Goal: Complete application form: Complete application form

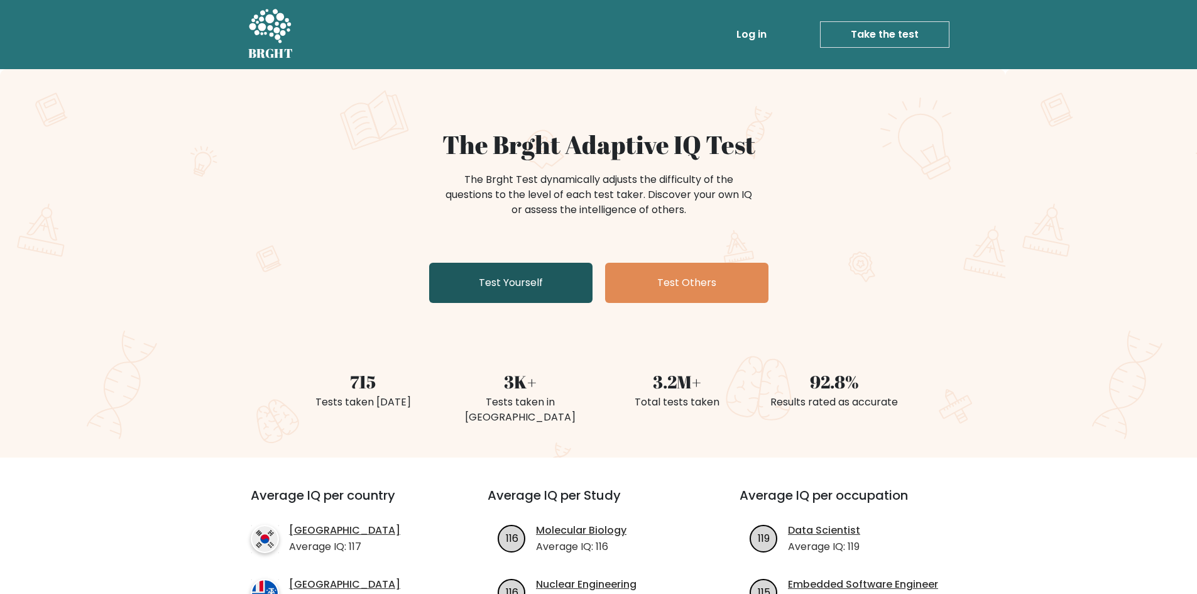
click at [521, 278] on link "Test Yourself" at bounding box center [510, 283] width 163 height 40
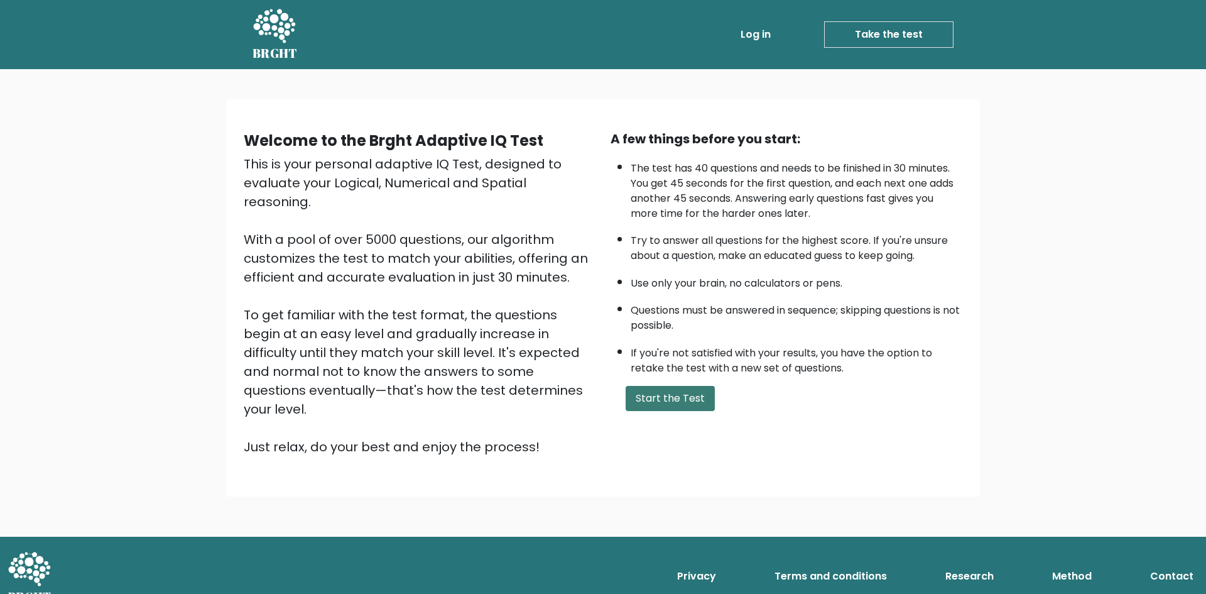
click at [665, 396] on button "Start the Test" at bounding box center [670, 398] width 89 height 25
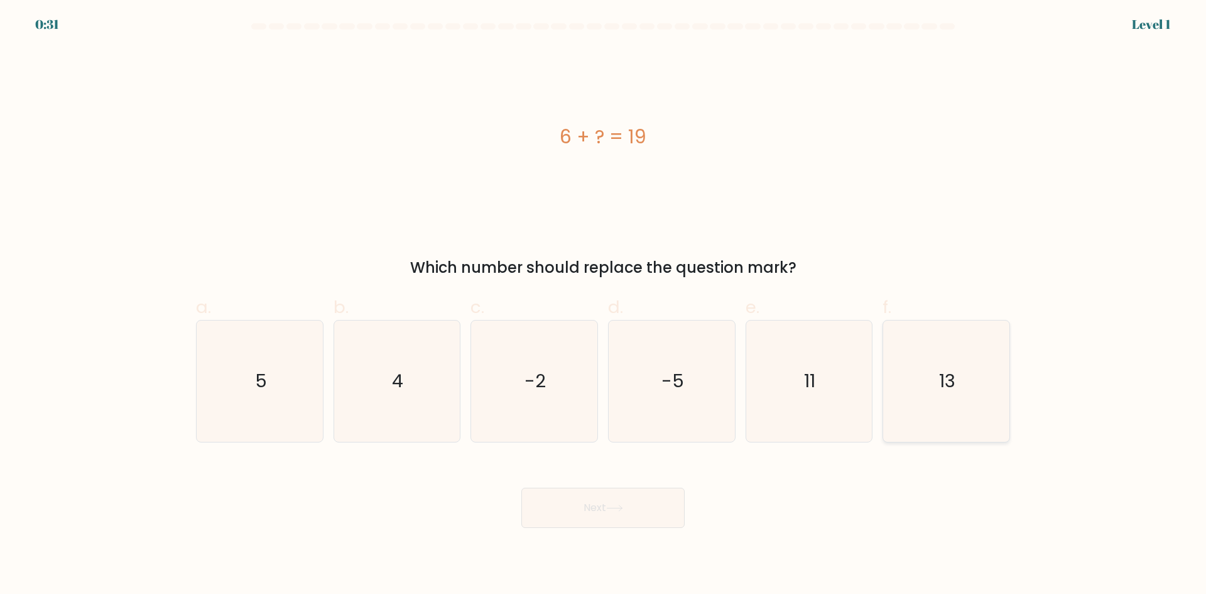
click at [903, 391] on icon "13" at bounding box center [946, 380] width 121 height 121
click at [604, 305] on input "f. 13" at bounding box center [603, 301] width 1 height 8
radio input "true"
click at [661, 508] on button "Next" at bounding box center [602, 508] width 163 height 40
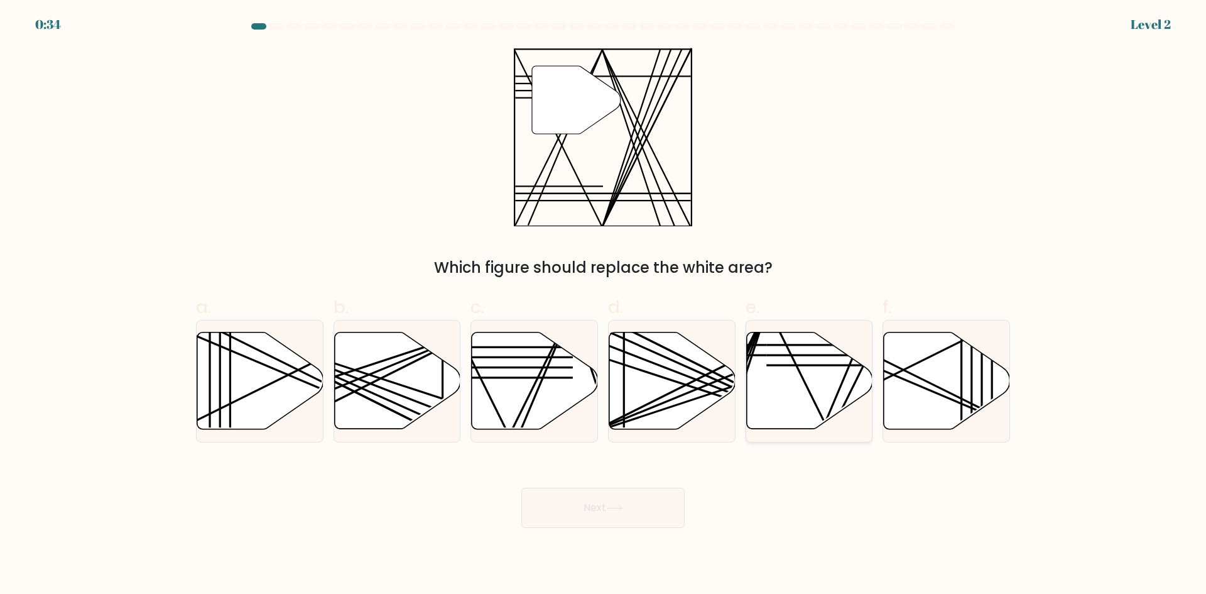
click at [827, 370] on icon at bounding box center [809, 380] width 126 height 97
click at [604, 305] on input "e." at bounding box center [603, 301] width 1 height 8
radio input "true"
click at [630, 515] on button "Next" at bounding box center [602, 508] width 163 height 40
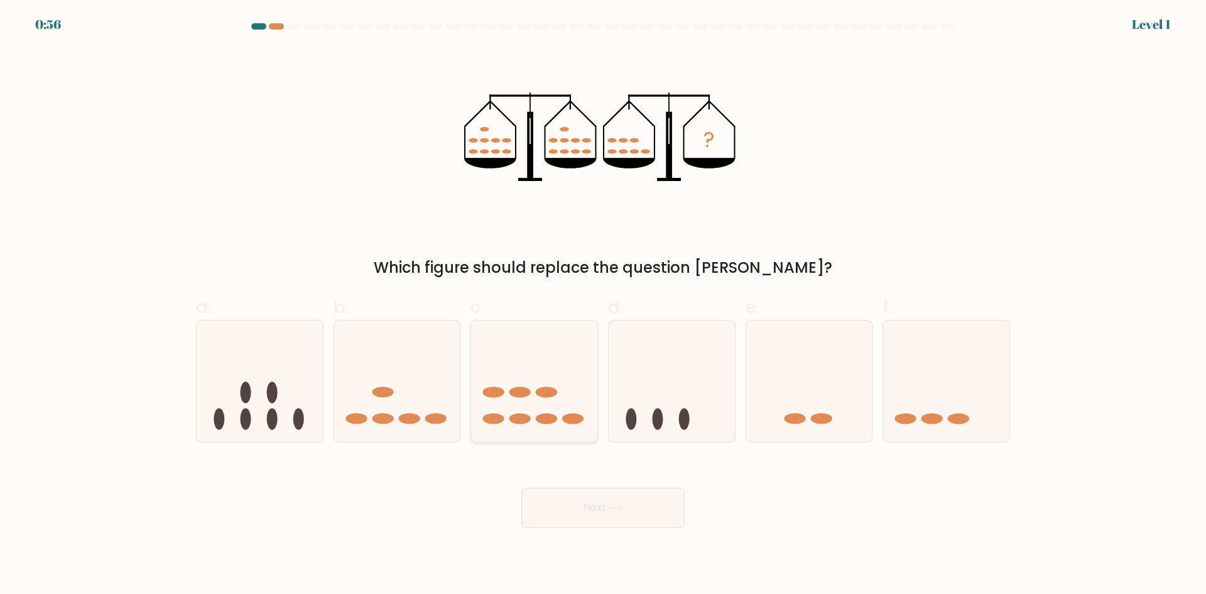
click at [533, 409] on icon at bounding box center [534, 381] width 126 height 104
click at [603, 305] on input "c." at bounding box center [603, 301] width 1 height 8
radio input "true"
click at [574, 492] on button "Next" at bounding box center [602, 508] width 163 height 40
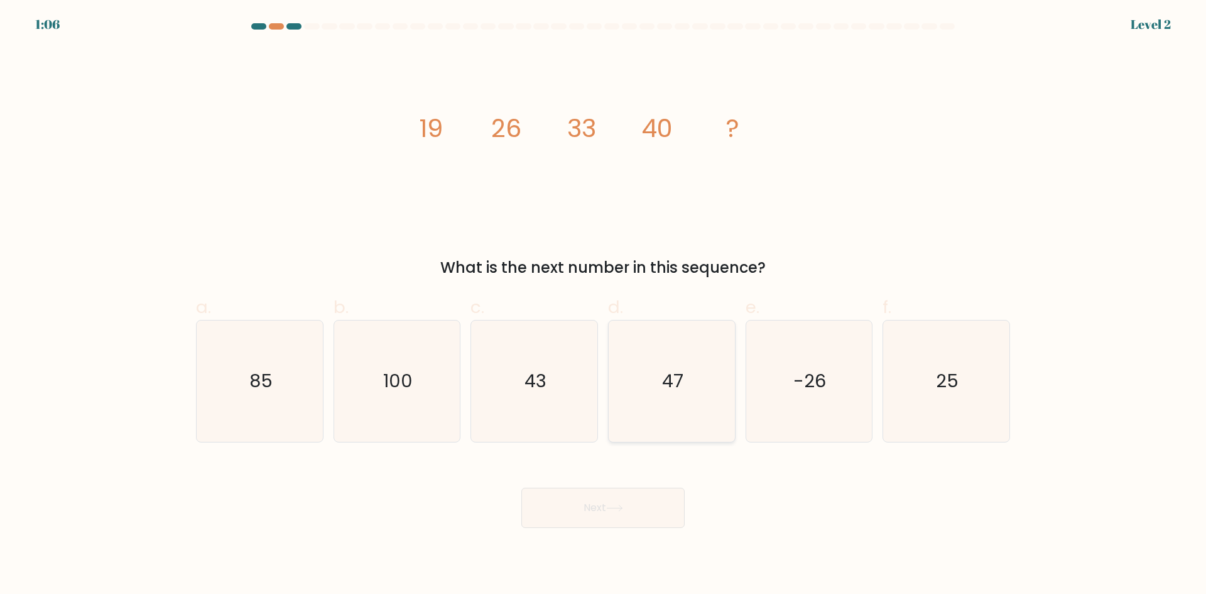
click at [694, 330] on icon "47" at bounding box center [671, 380] width 121 height 121
click at [604, 305] on input "d. 47" at bounding box center [603, 301] width 1 height 8
radio input "true"
click at [619, 509] on icon at bounding box center [614, 508] width 17 height 7
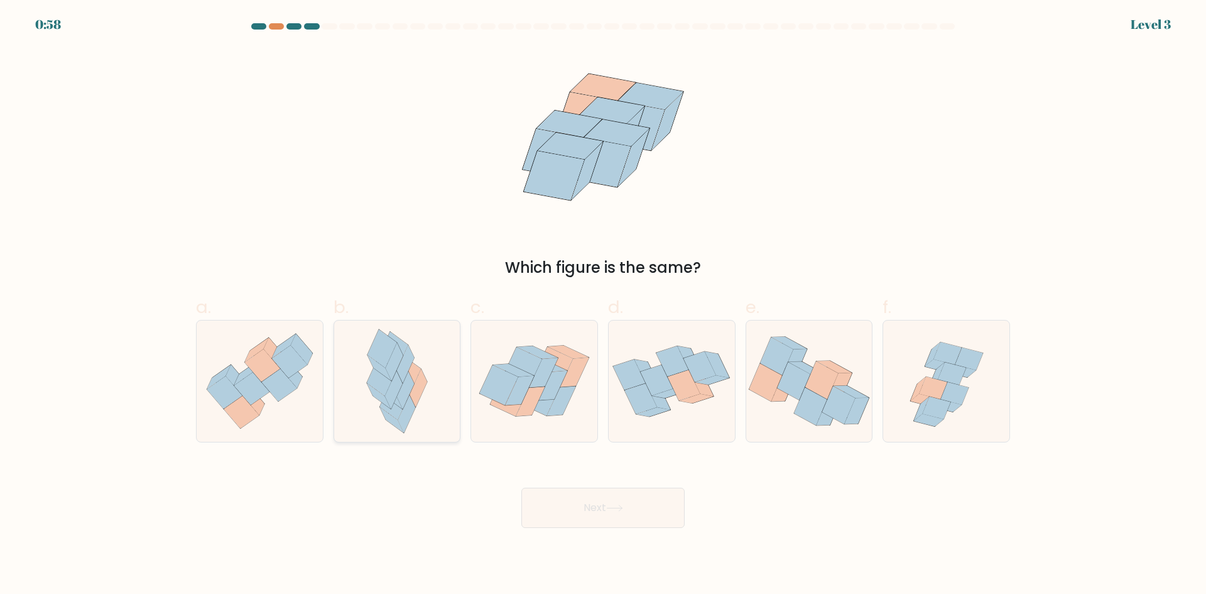
click at [400, 376] on icon at bounding box center [406, 364] width 18 height 38
click at [603, 305] on input "b." at bounding box center [603, 301] width 1 height 8
radio input "true"
click at [556, 495] on button "Next" at bounding box center [602, 508] width 163 height 40
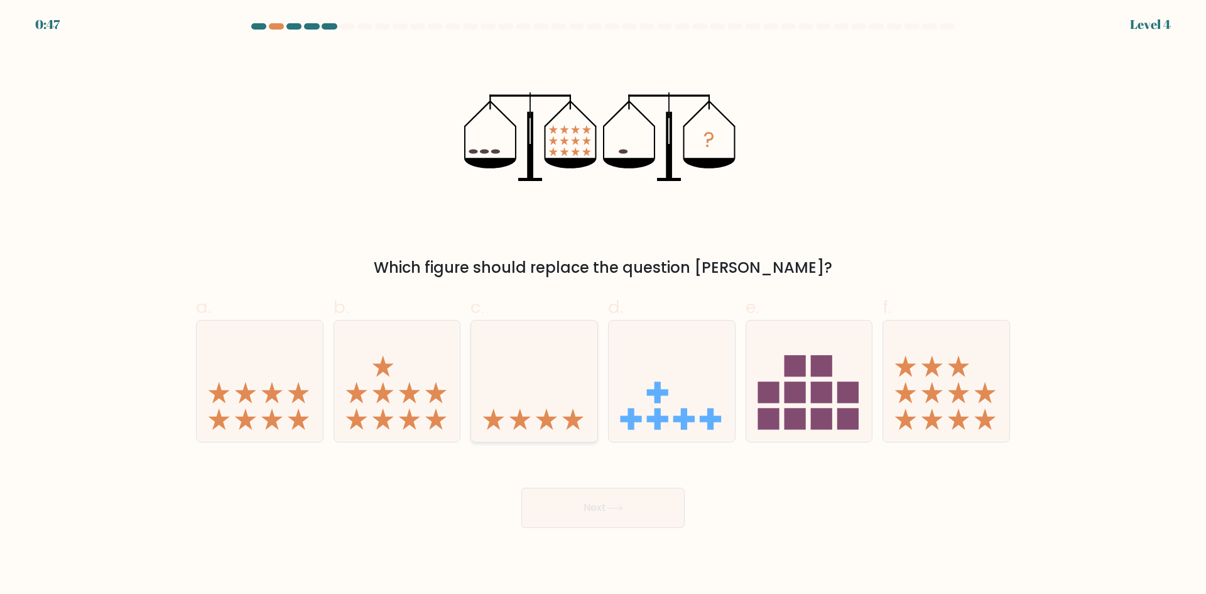
click at [537, 398] on icon at bounding box center [534, 381] width 126 height 104
click at [603, 305] on input "c." at bounding box center [603, 301] width 1 height 8
radio input "true"
click at [581, 499] on button "Next" at bounding box center [602, 508] width 163 height 40
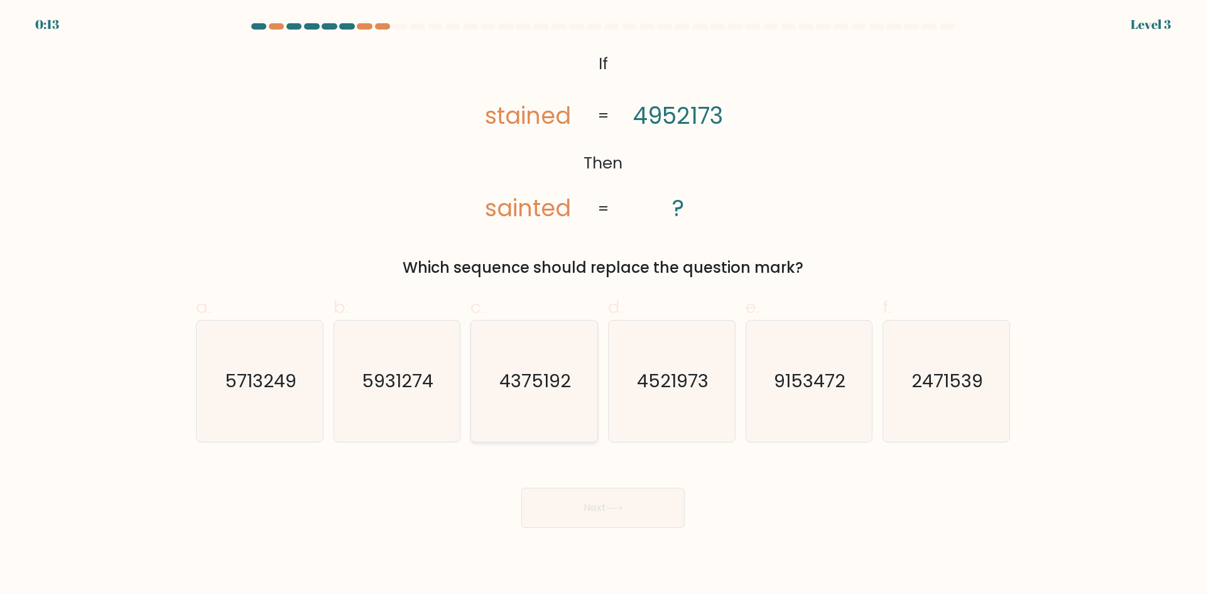
click at [528, 408] on icon "4375192" at bounding box center [534, 380] width 121 height 121
click at [603, 305] on input "c. 4375192" at bounding box center [603, 301] width 1 height 8
radio input "true"
click at [581, 498] on button "Next" at bounding box center [602, 508] width 163 height 40
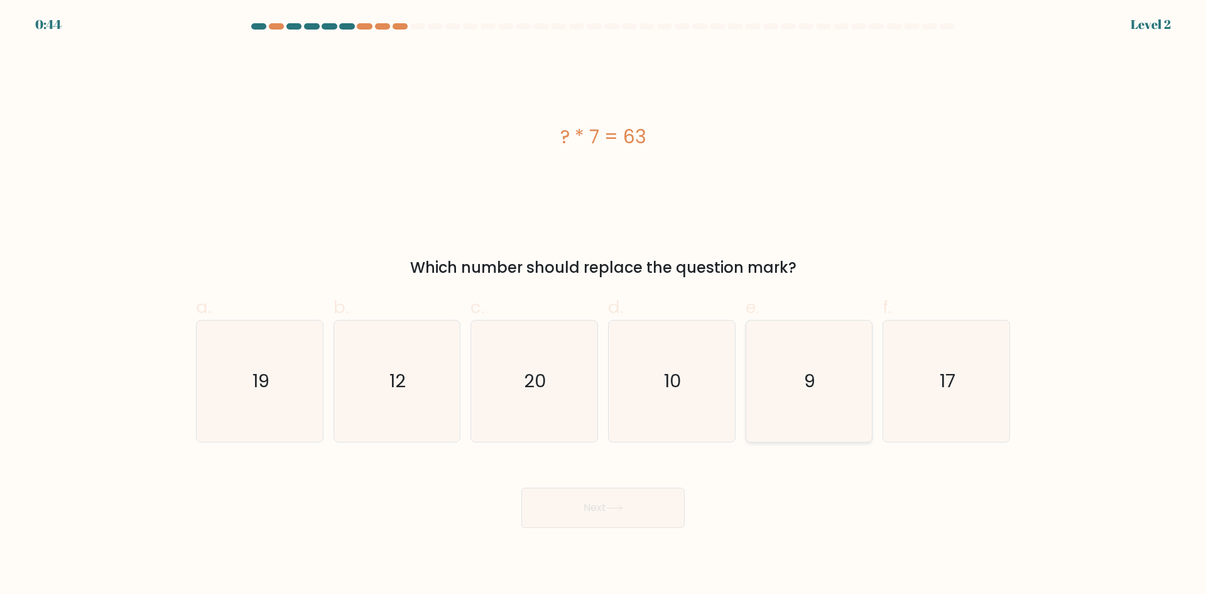
click at [817, 378] on icon "9" at bounding box center [808, 380] width 121 height 121
click at [604, 305] on input "e. 9" at bounding box center [603, 301] width 1 height 8
radio input "true"
click at [602, 508] on button "Next" at bounding box center [602, 508] width 163 height 40
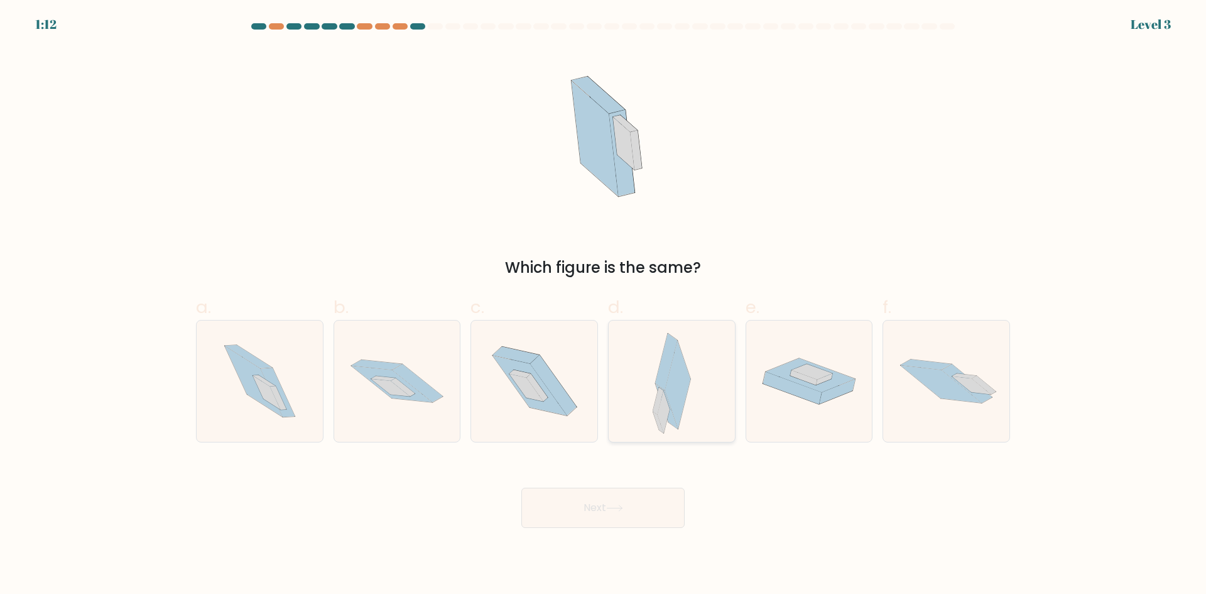
click at [683, 390] on icon at bounding box center [678, 385] width 26 height 88
click at [604, 305] on input "d." at bounding box center [603, 301] width 1 height 8
radio input "true"
click at [640, 505] on button "Next" at bounding box center [602, 508] width 163 height 40
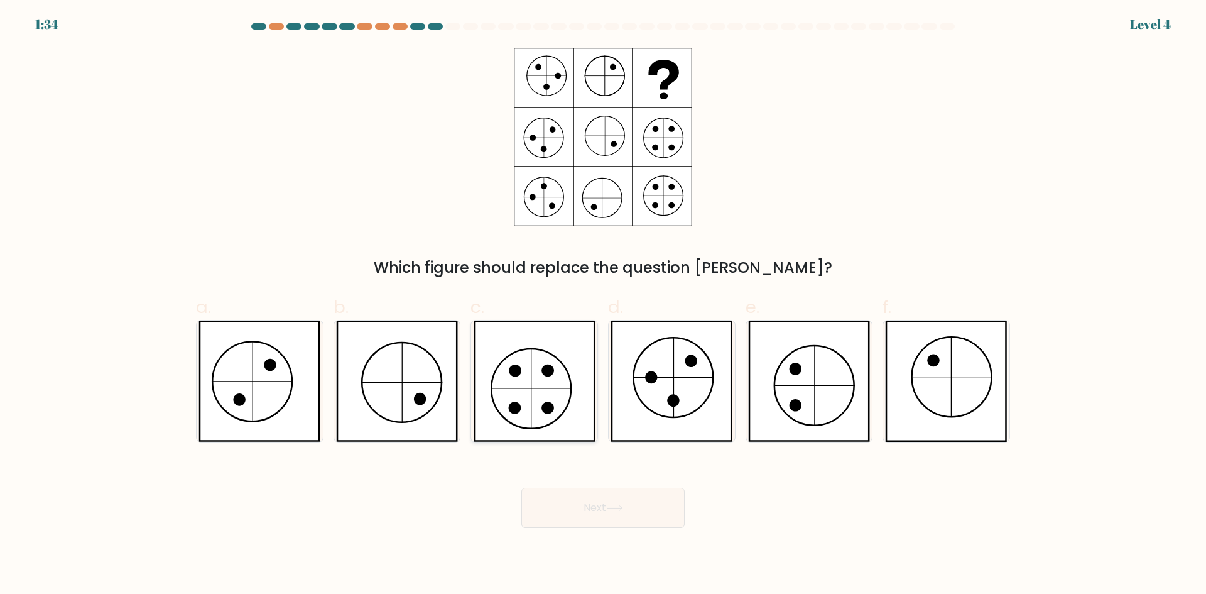
click at [533, 378] on icon at bounding box center [535, 380] width 122 height 121
click at [603, 305] on input "c." at bounding box center [603, 301] width 1 height 8
radio input "true"
click at [584, 496] on button "Next" at bounding box center [602, 508] width 163 height 40
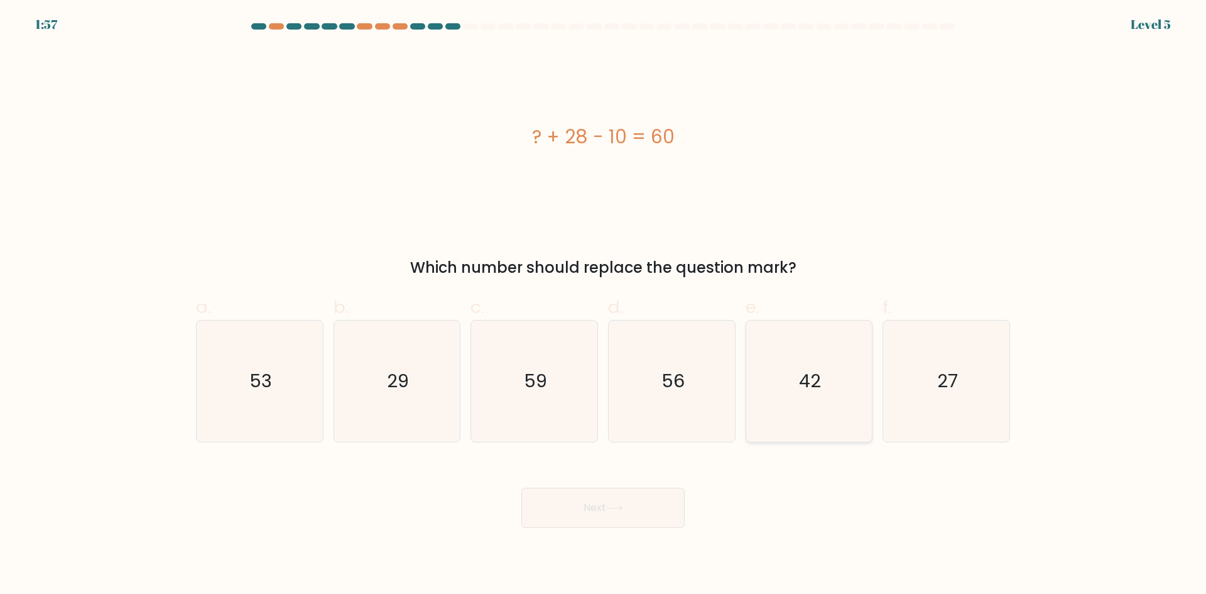
click at [824, 386] on icon "42" at bounding box center [808, 380] width 121 height 121
click at [604, 305] on input "e. 42" at bounding box center [603, 301] width 1 height 8
radio input "true"
click at [658, 507] on button "Next" at bounding box center [602, 508] width 163 height 40
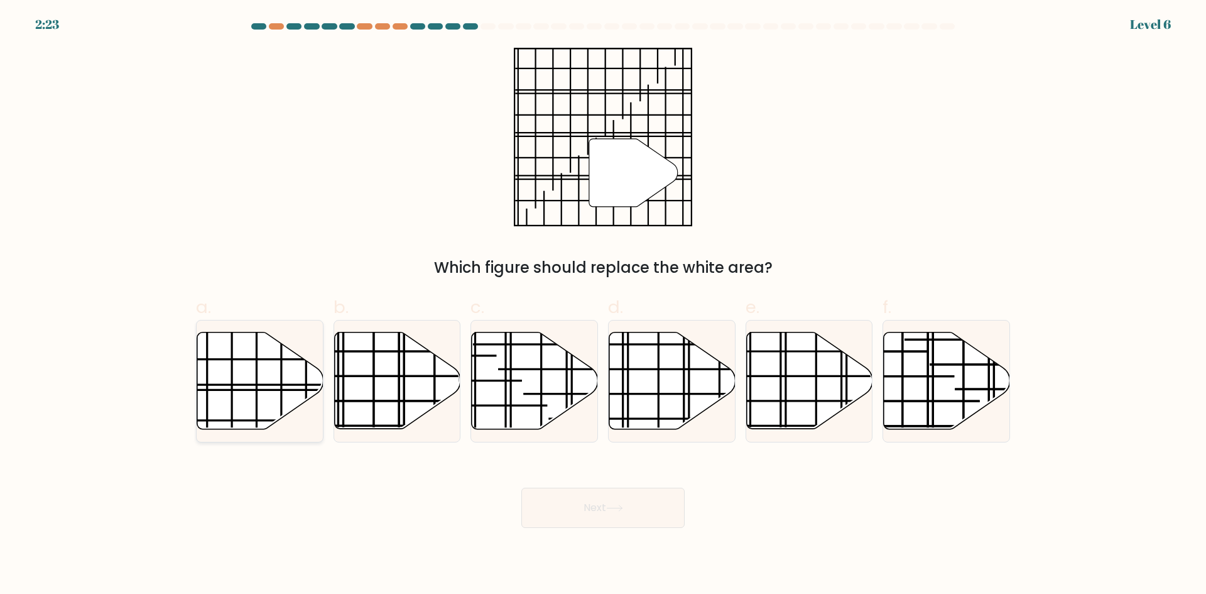
click at [260, 376] on icon at bounding box center [260, 380] width 126 height 97
click at [603, 305] on input "a." at bounding box center [603, 301] width 1 height 8
radio input "true"
click at [540, 508] on button "Next" at bounding box center [602, 508] width 163 height 40
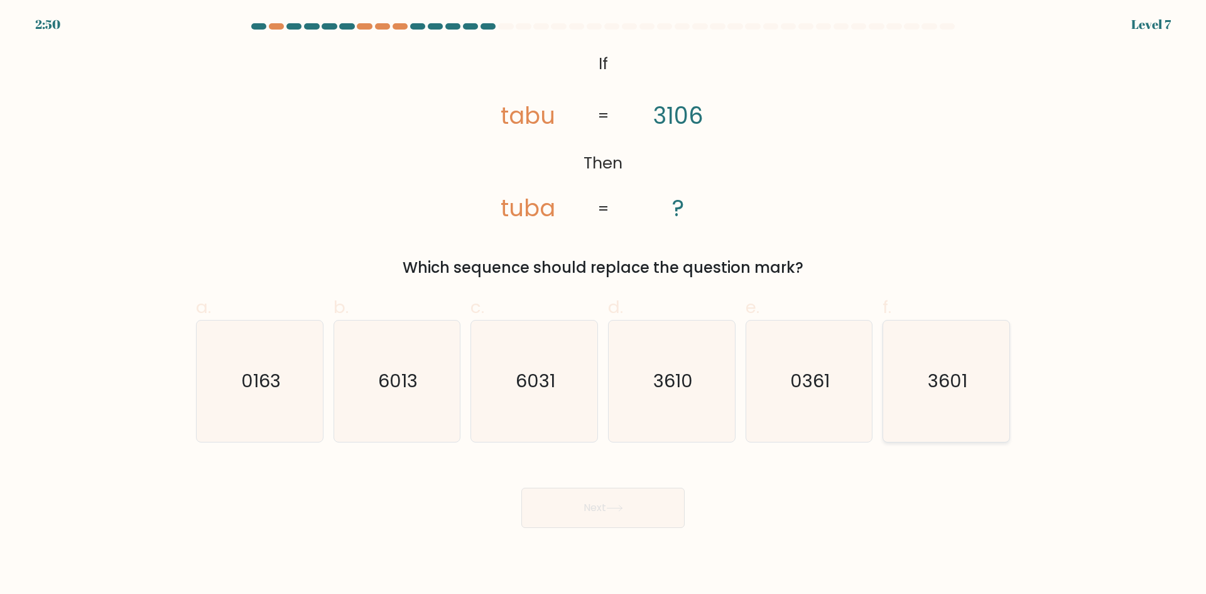
click at [919, 390] on icon "3601" at bounding box center [946, 380] width 121 height 121
click at [604, 305] on input "f. 3601" at bounding box center [603, 301] width 1 height 8
radio input "true"
click at [607, 499] on button "Next" at bounding box center [602, 508] width 163 height 40
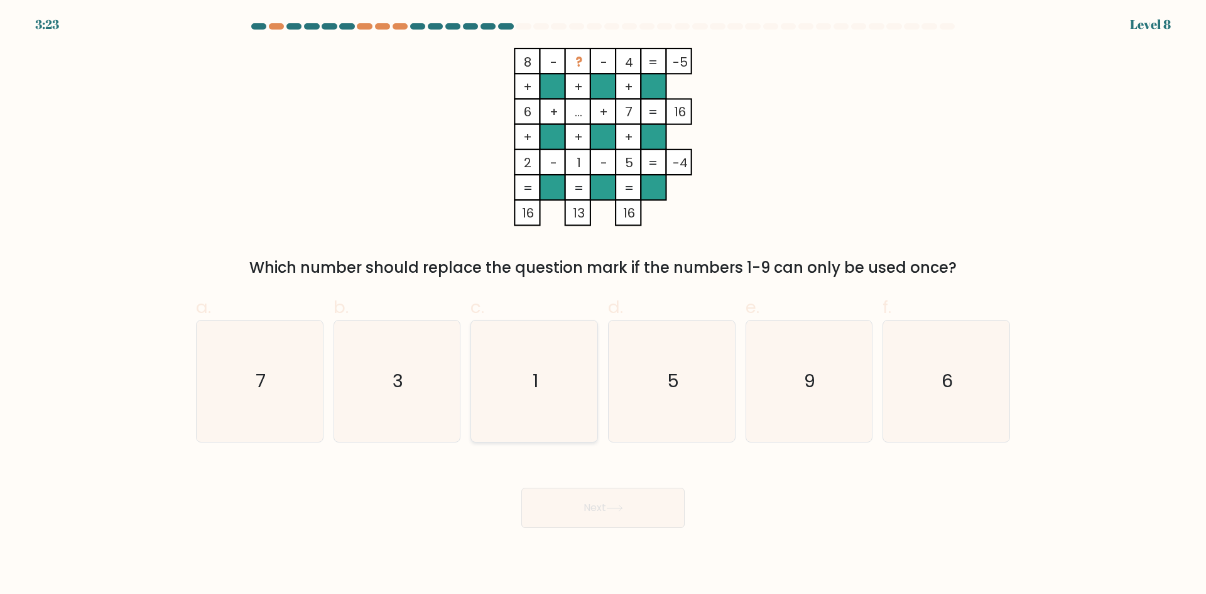
click at [532, 385] on icon "1" at bounding box center [534, 380] width 121 height 121
click at [603, 305] on input "c. 1" at bounding box center [603, 301] width 1 height 8
radio input "true"
click at [582, 505] on button "Next" at bounding box center [602, 508] width 163 height 40
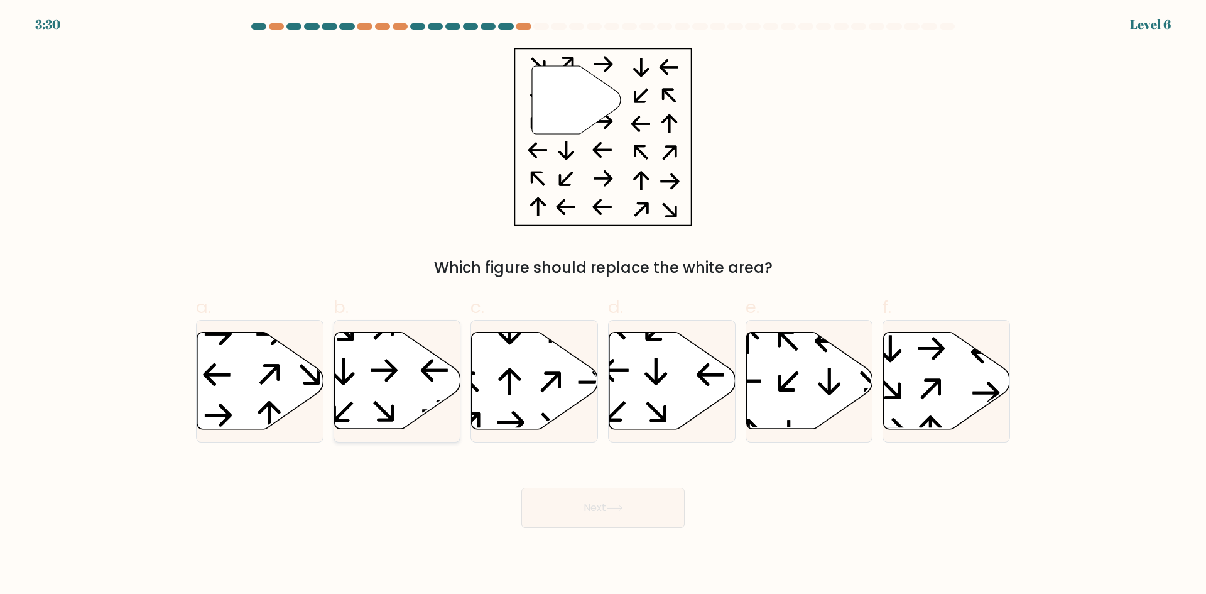
click at [364, 350] on icon at bounding box center [397, 380] width 126 height 97
click at [603, 305] on input "b." at bounding box center [603, 301] width 1 height 8
radio input "true"
click at [364, 350] on icon at bounding box center [397, 380] width 125 height 96
click at [603, 305] on input "b." at bounding box center [603, 301] width 1 height 8
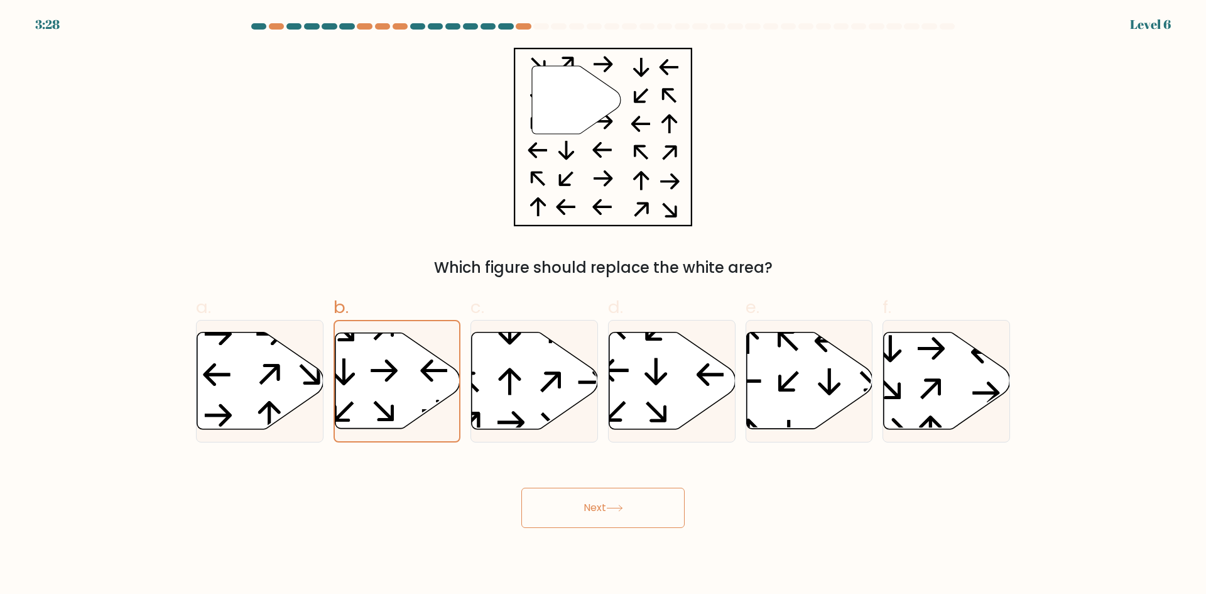
click at [594, 509] on button "Next" at bounding box center [602, 508] width 163 height 40
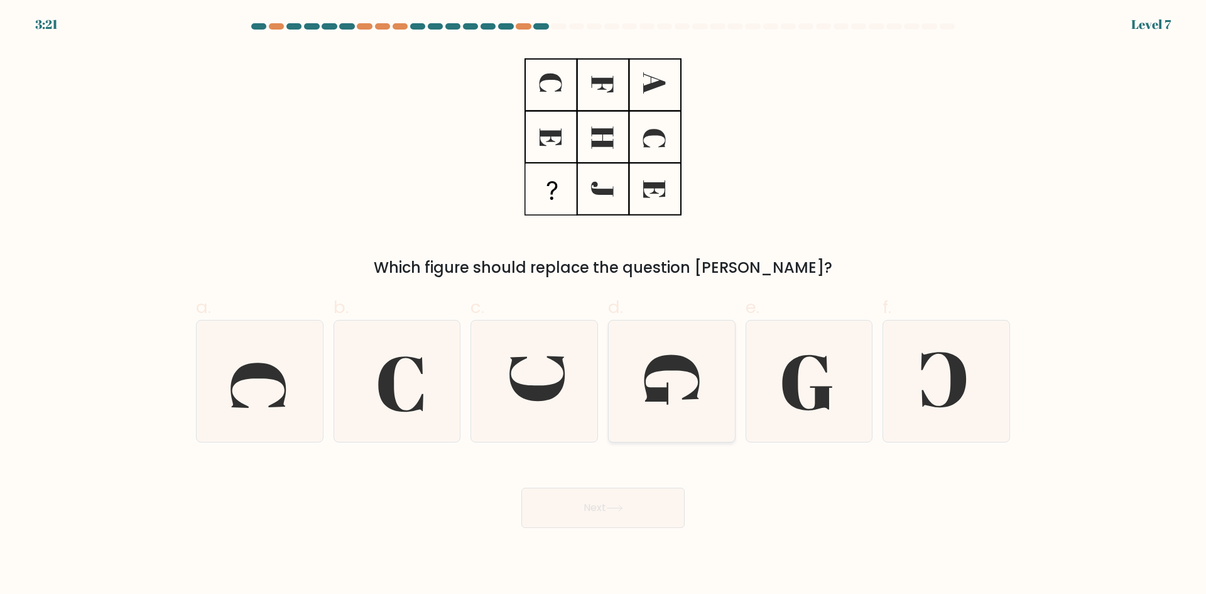
click at [679, 385] on icon at bounding box center [671, 380] width 121 height 121
click at [604, 305] on input "d." at bounding box center [603, 301] width 1 height 8
radio input "true"
click at [572, 519] on button "Next" at bounding box center [602, 508] width 163 height 40
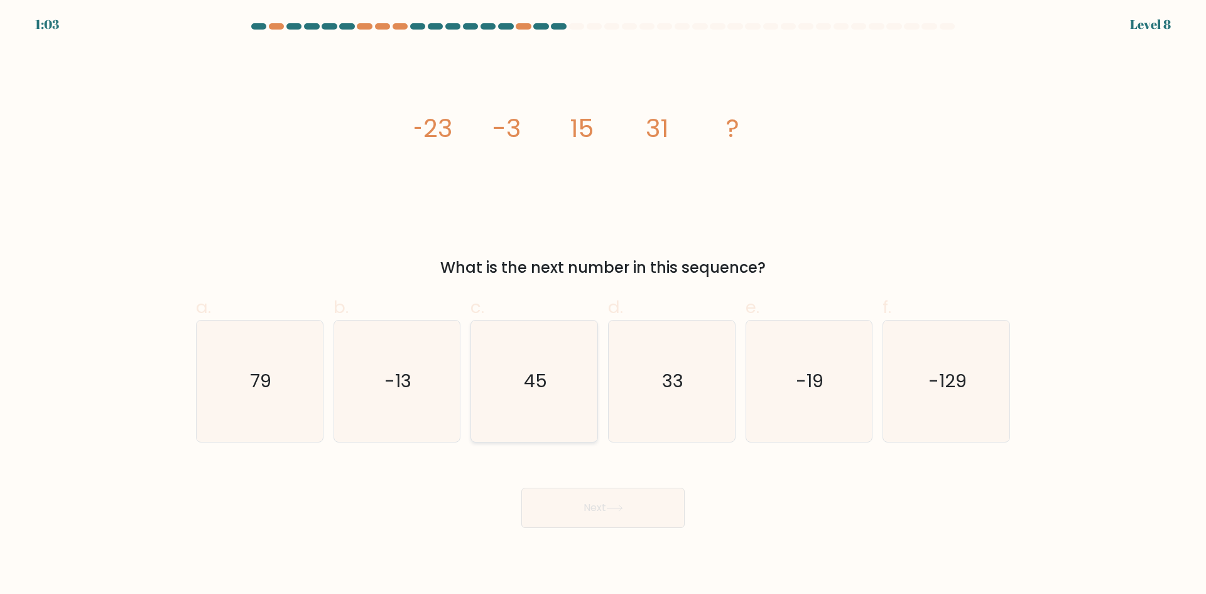
click at [577, 390] on icon "45" at bounding box center [534, 380] width 121 height 121
click at [603, 305] on input "c. 45" at bounding box center [603, 301] width 1 height 8
radio input "true"
click at [592, 508] on button "Next" at bounding box center [602, 508] width 163 height 40
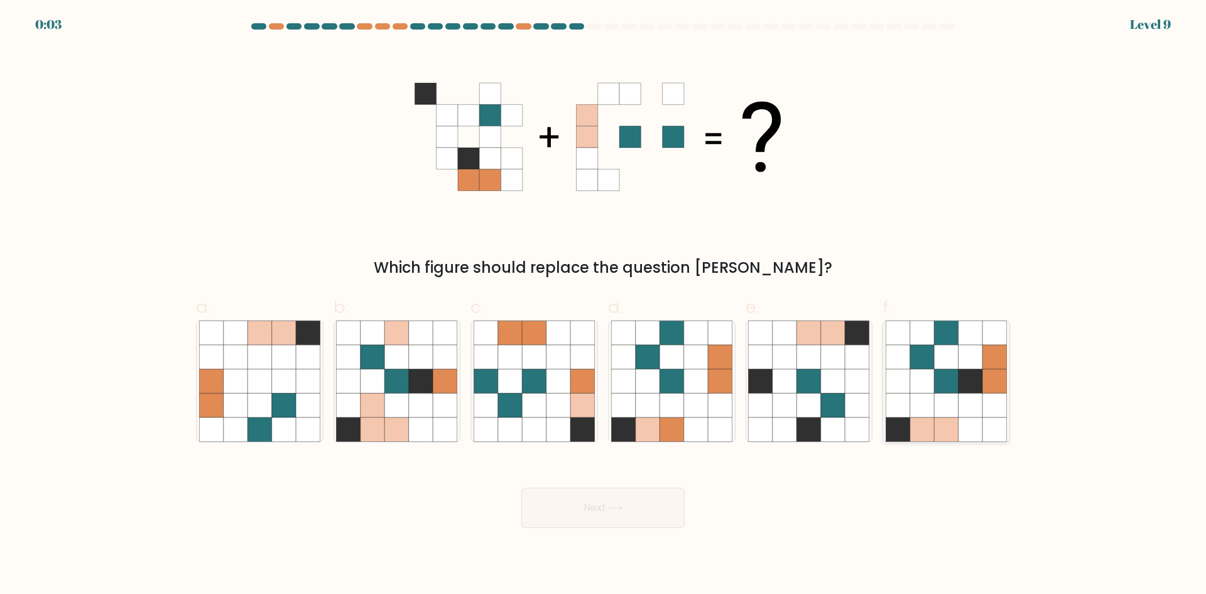
click at [948, 385] on icon at bounding box center [946, 381] width 24 height 24
click at [604, 305] on input "f." at bounding box center [603, 301] width 1 height 8
radio input "true"
click at [609, 517] on button "Next" at bounding box center [602, 508] width 163 height 40
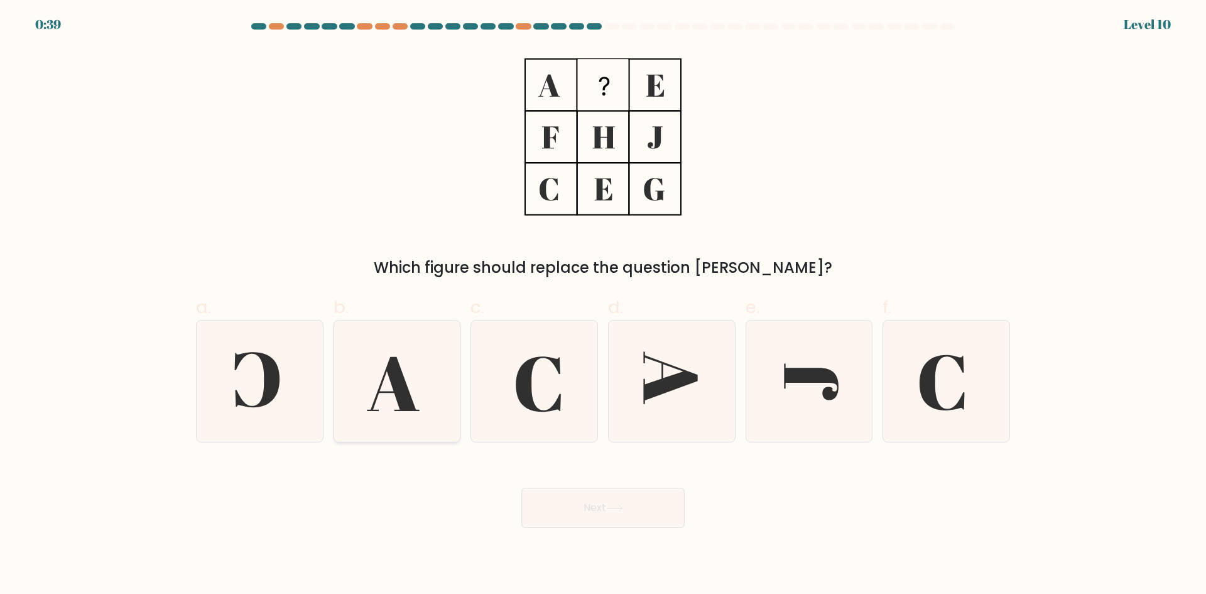
click at [388, 383] on icon at bounding box center [396, 380] width 121 height 121
click at [603, 305] on input "b." at bounding box center [603, 301] width 1 height 8
radio input "true"
click at [606, 508] on button "Next" at bounding box center [602, 508] width 163 height 40
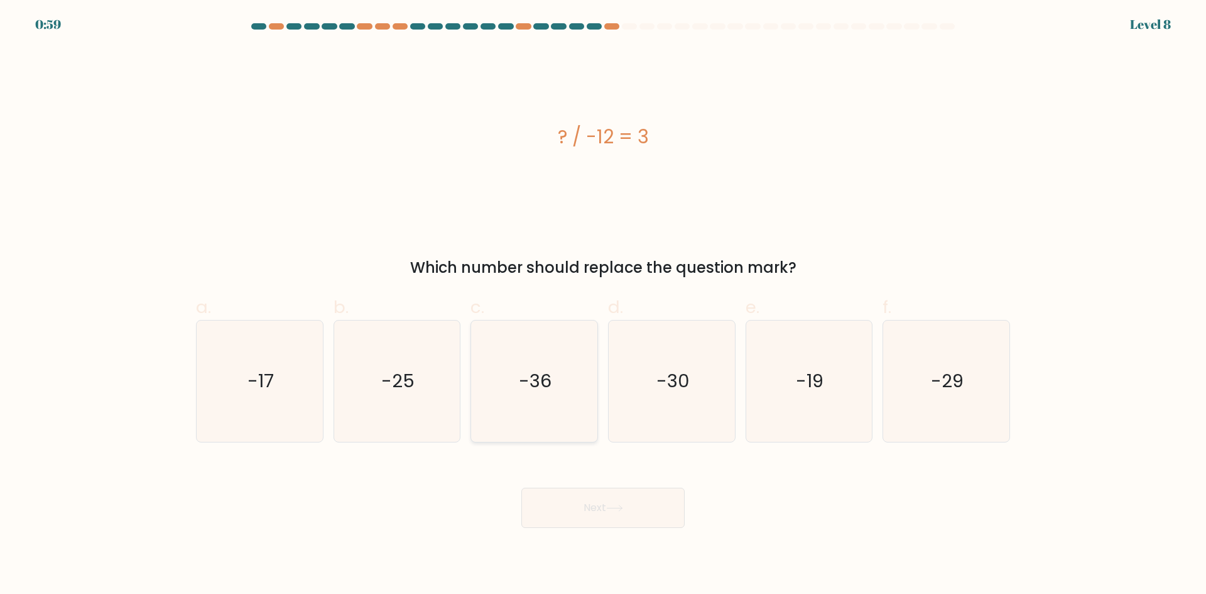
click at [538, 352] on icon "-36" at bounding box center [534, 380] width 121 height 121
click at [603, 305] on input "c. -36" at bounding box center [603, 301] width 1 height 8
radio input "true"
click at [586, 503] on button "Next" at bounding box center [602, 508] width 163 height 40
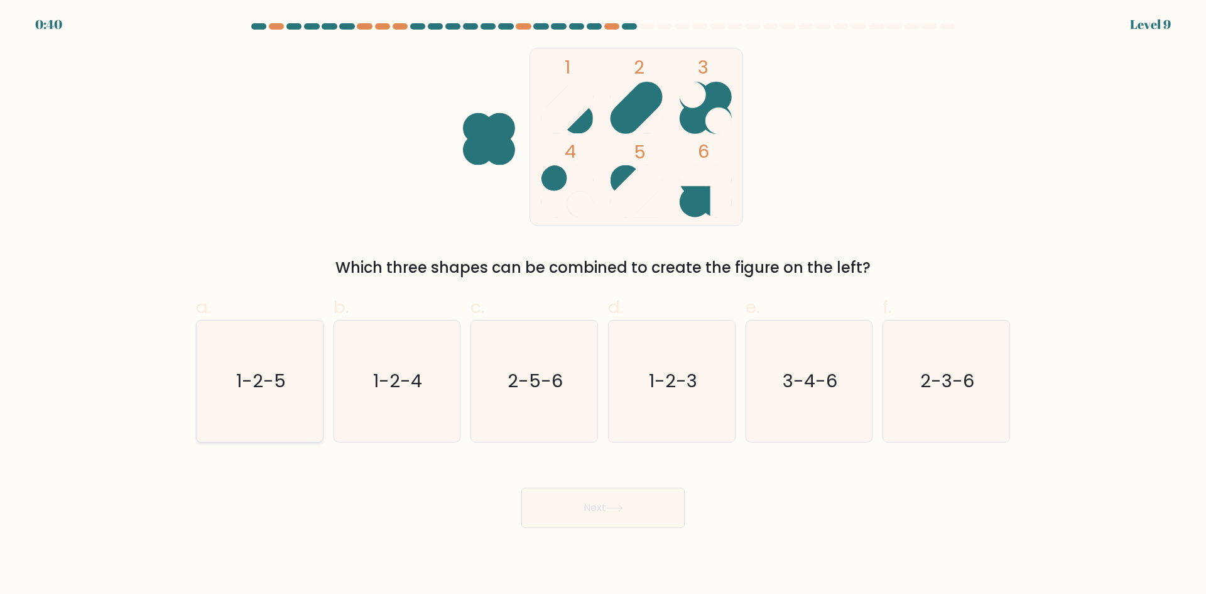
click at [297, 388] on icon "1-2-5" at bounding box center [259, 380] width 121 height 121
click at [603, 305] on input "a. 1-2-5" at bounding box center [603, 301] width 1 height 8
radio input "true"
click at [592, 501] on button "Next" at bounding box center [602, 508] width 163 height 40
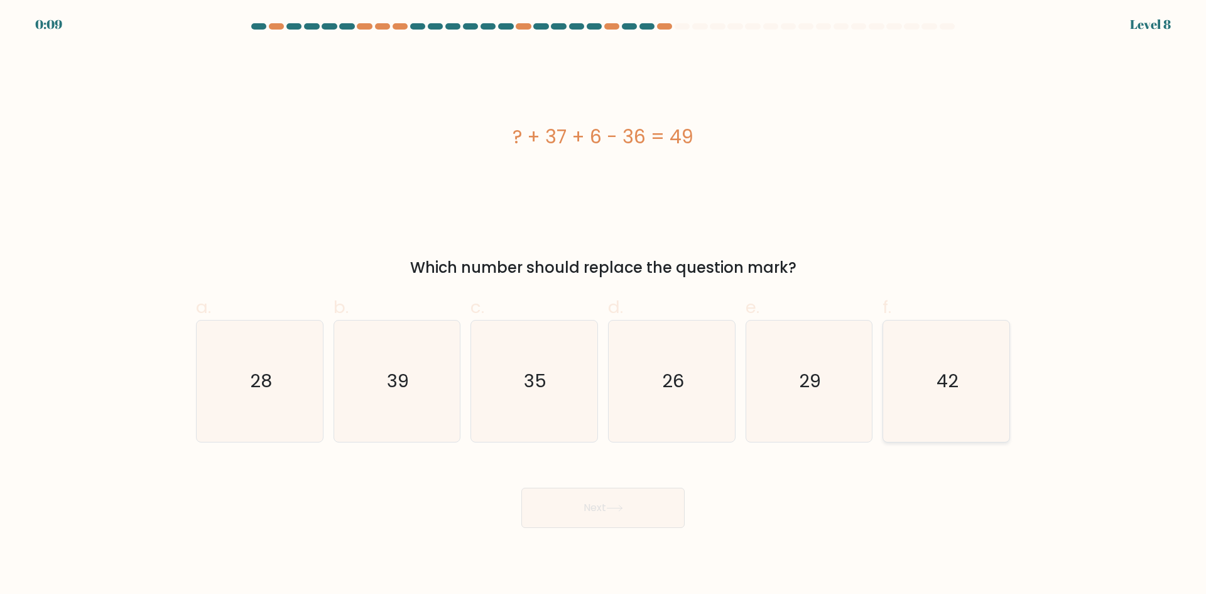
click at [907, 354] on icon "42" at bounding box center [946, 380] width 121 height 121
click at [604, 305] on input "f. 42" at bounding box center [603, 301] width 1 height 8
radio input "true"
click at [657, 505] on button "Next" at bounding box center [602, 508] width 163 height 40
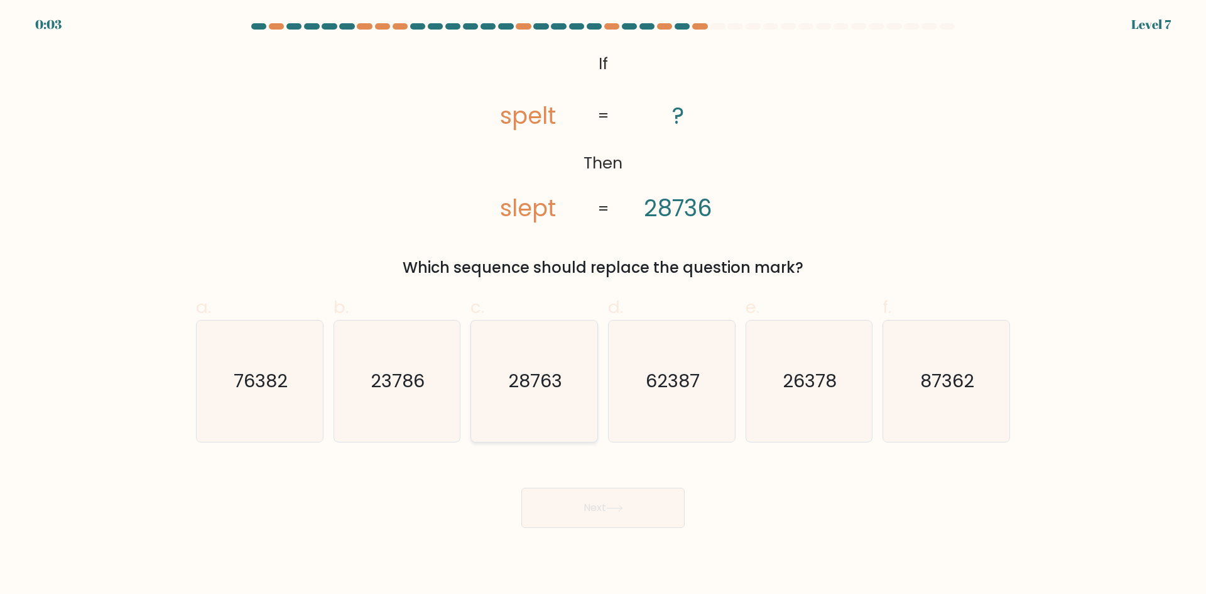
click at [532, 388] on text "28763" at bounding box center [536, 380] width 54 height 25
click at [603, 305] on input "c. 28763" at bounding box center [603, 301] width 1 height 8
radio input "true"
click at [570, 505] on div "Next" at bounding box center [602, 492] width 829 height 70
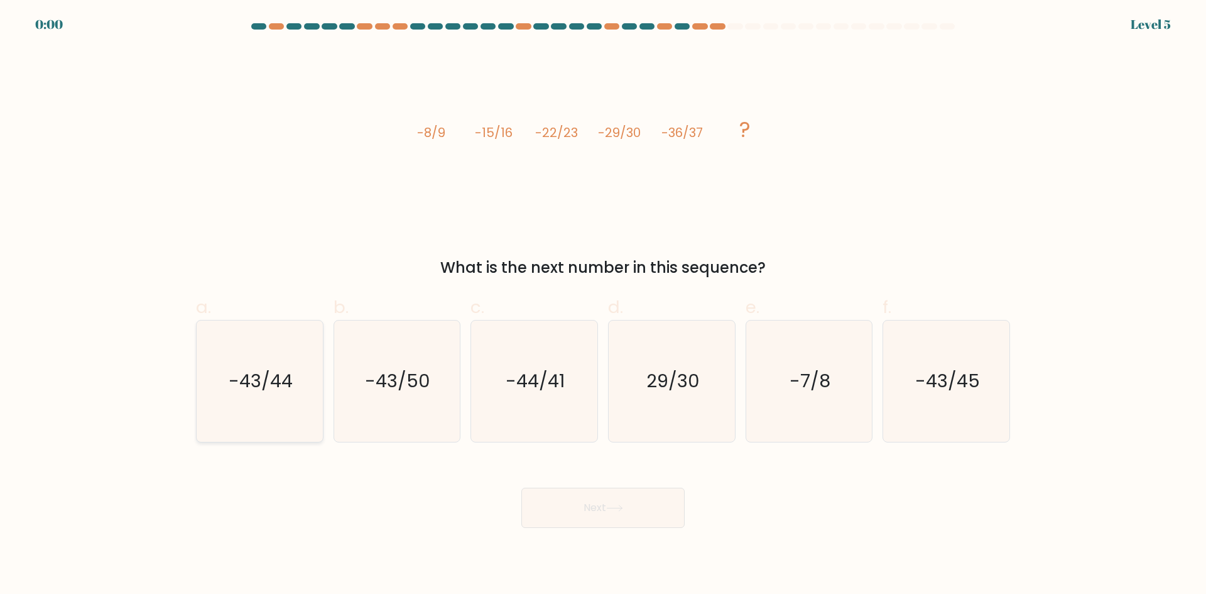
click at [299, 385] on icon "-43/44" at bounding box center [259, 380] width 121 height 121
click at [603, 305] on input "a. -43/44" at bounding box center [603, 301] width 1 height 8
radio input "true"
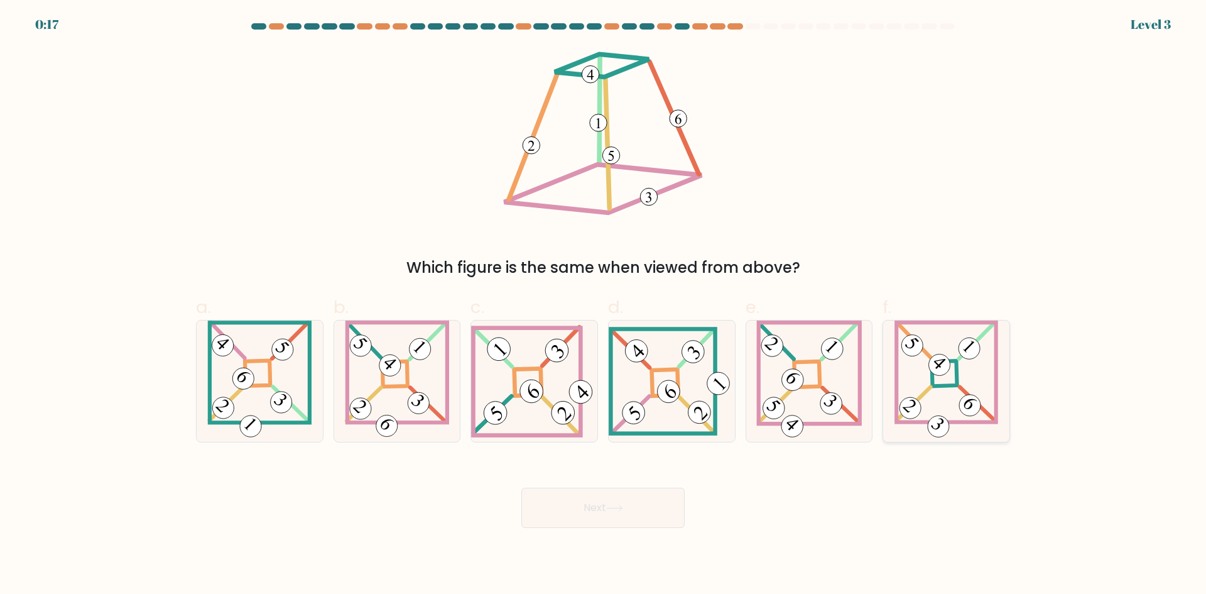
click at [969, 369] on icon at bounding box center [947, 380] width 104 height 121
click at [604, 305] on input "f." at bounding box center [603, 301] width 1 height 8
radio input "true"
click at [591, 511] on button "Next" at bounding box center [602, 508] width 163 height 40
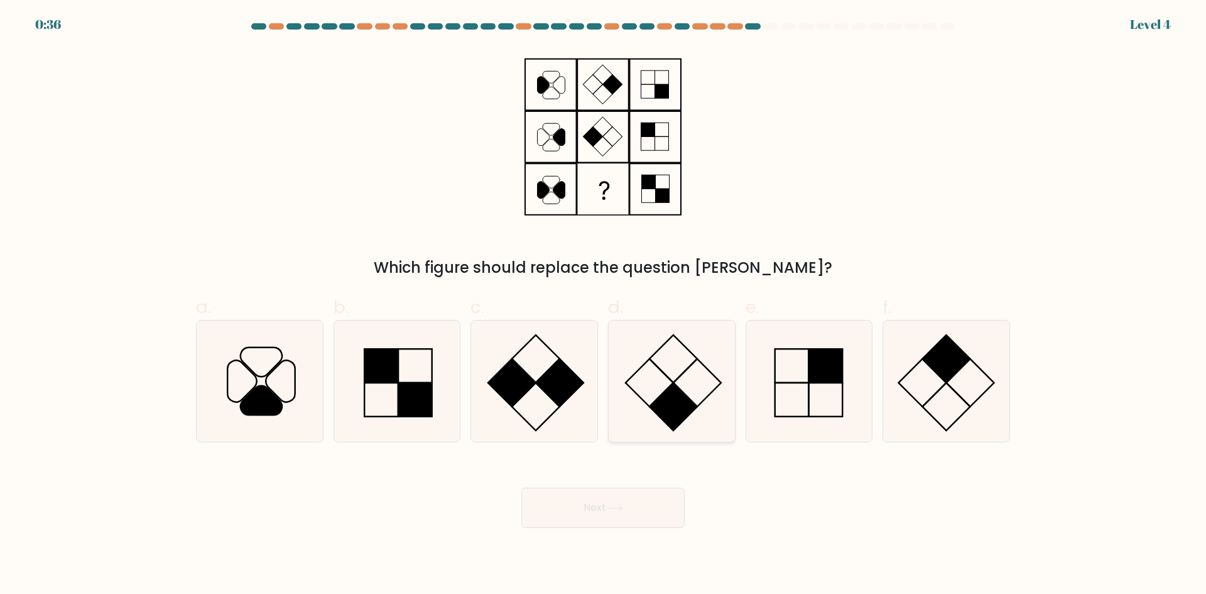
click at [669, 390] on rect at bounding box center [674, 407] width 48 height 48
click at [604, 305] on input "d." at bounding box center [603, 301] width 1 height 8
radio input "true"
click at [628, 507] on button "Next" at bounding box center [602, 508] width 163 height 40
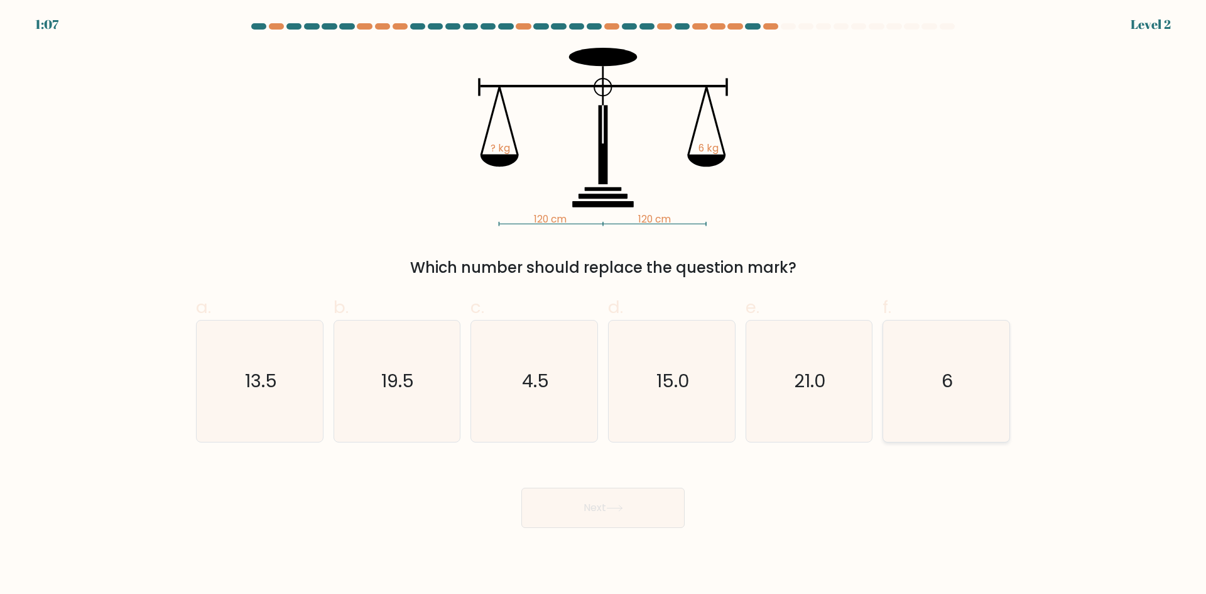
click at [953, 378] on text "6" at bounding box center [947, 380] width 11 height 25
click at [604, 305] on input "f. 6" at bounding box center [603, 301] width 1 height 8
radio input "true"
click at [599, 505] on button "Next" at bounding box center [602, 508] width 163 height 40
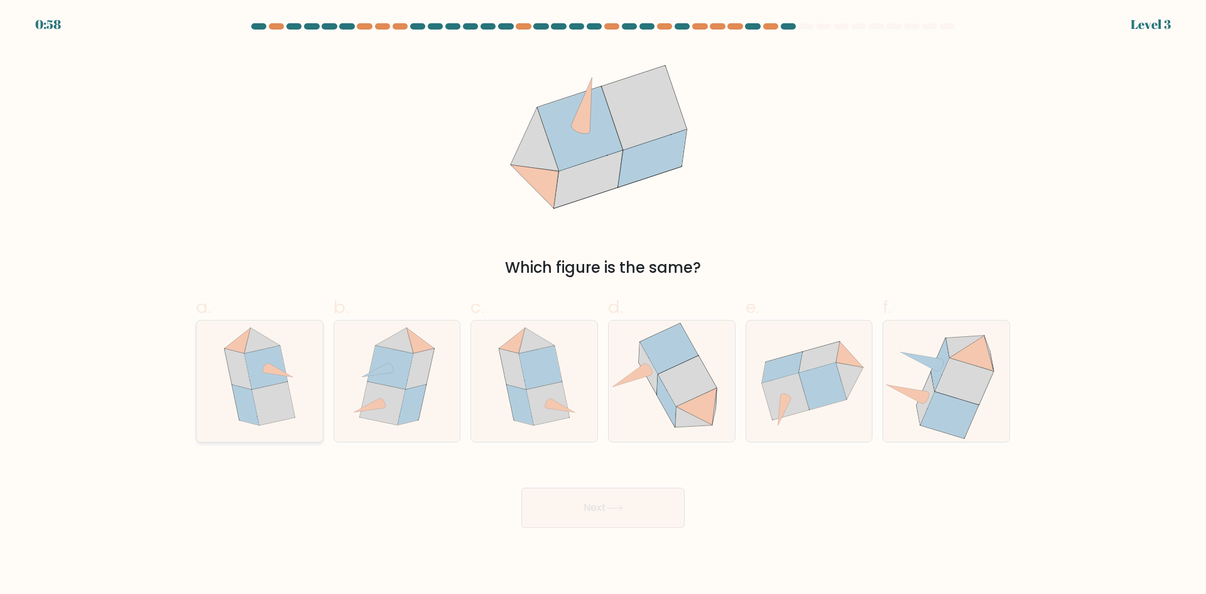
click at [279, 356] on icon at bounding box center [265, 367] width 43 height 43
click at [603, 305] on input "a." at bounding box center [603, 301] width 1 height 8
radio input "true"
click at [609, 501] on button "Next" at bounding box center [602, 508] width 163 height 40
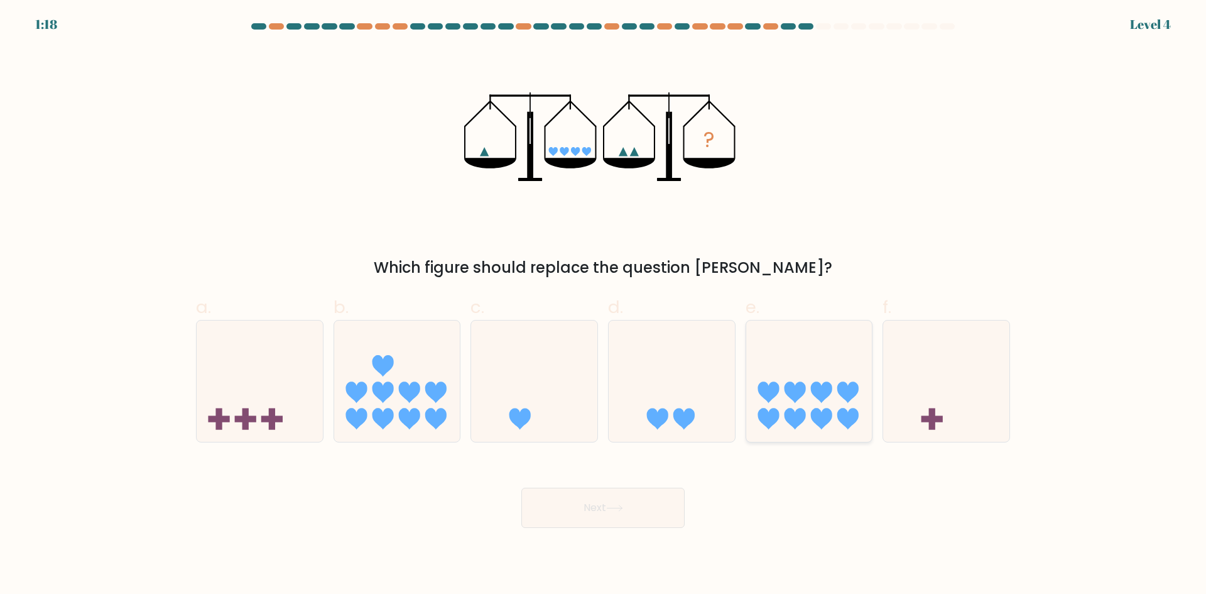
click at [833, 372] on icon at bounding box center [809, 381] width 126 height 104
click at [604, 305] on input "e." at bounding box center [603, 301] width 1 height 8
radio input "true"
click at [570, 507] on button "Next" at bounding box center [602, 508] width 163 height 40
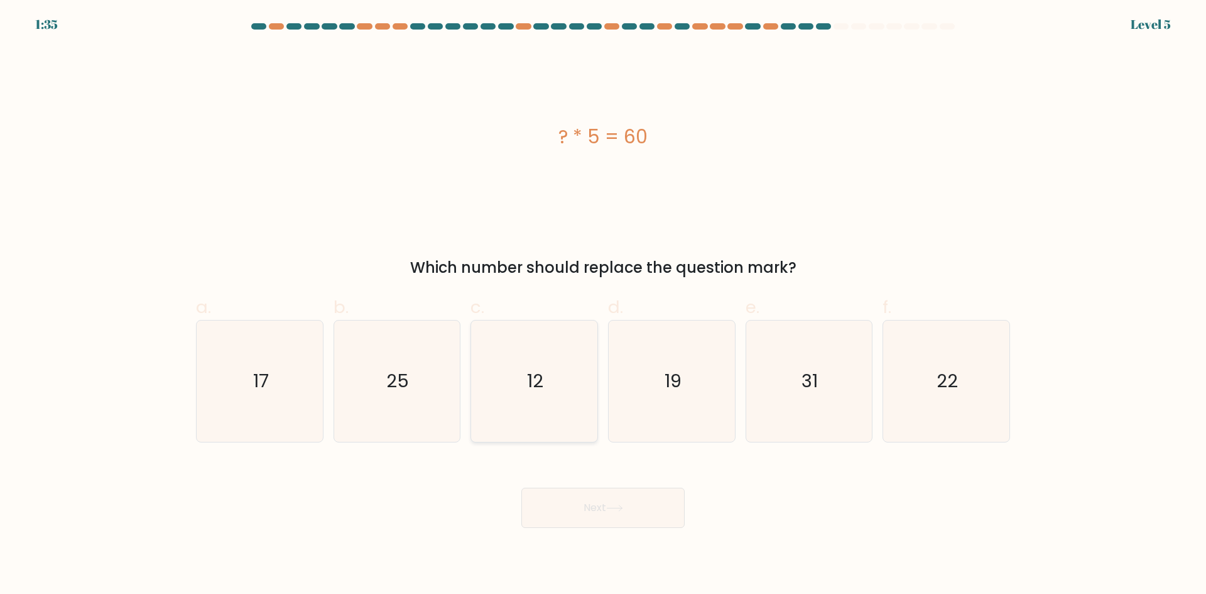
click at [543, 386] on text "12" at bounding box center [536, 380] width 16 height 25
click at [603, 305] on input "c. 12" at bounding box center [603, 301] width 1 height 8
radio input "true"
click at [601, 515] on button "Next" at bounding box center [602, 508] width 163 height 40
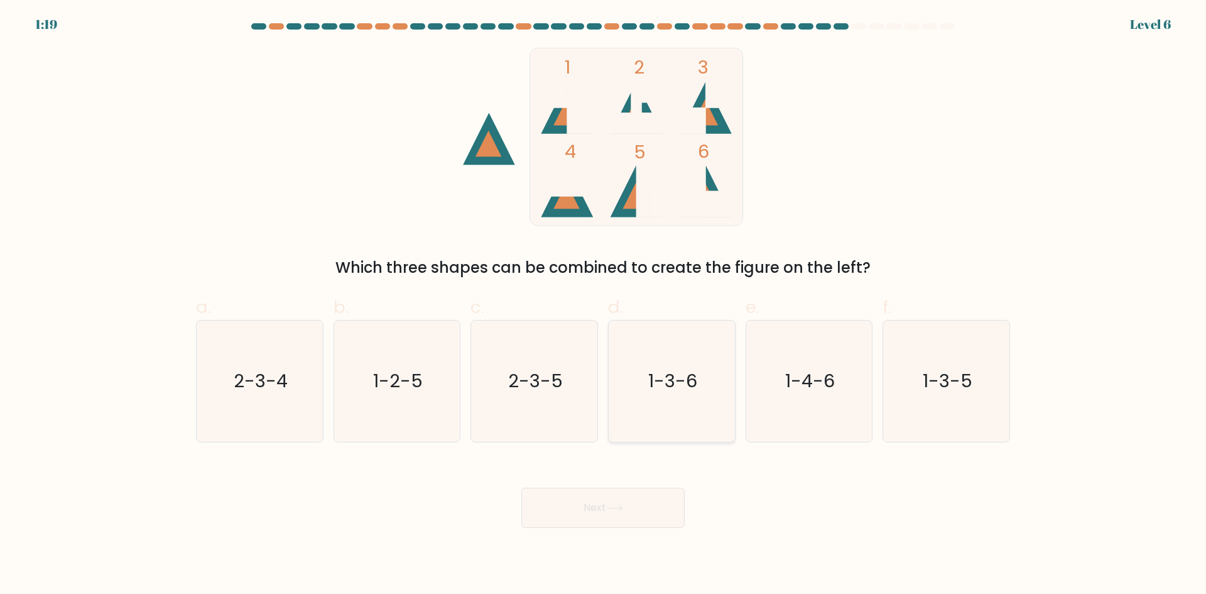
click at [663, 377] on text "1-3-6" at bounding box center [672, 380] width 49 height 25
click at [604, 305] on input "d. 1-3-6" at bounding box center [603, 301] width 1 height 8
radio input "true"
click at [605, 506] on button "Next" at bounding box center [602, 508] width 163 height 40
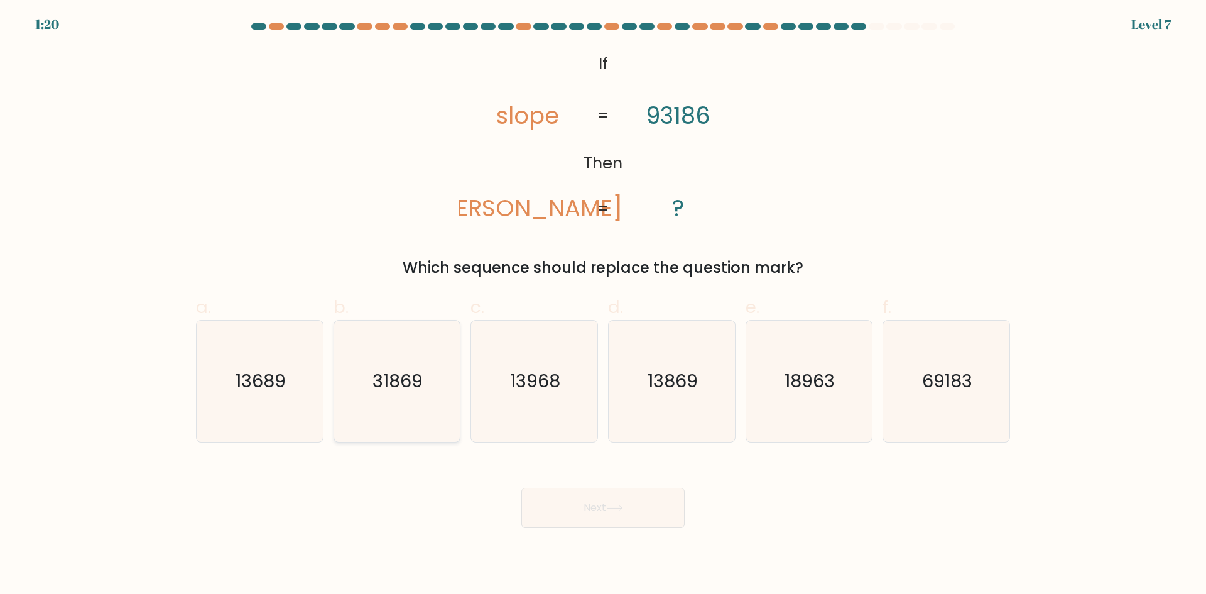
click at [398, 427] on icon "31869" at bounding box center [396, 380] width 121 height 121
click at [603, 305] on input "b. 31869" at bounding box center [603, 301] width 1 height 8
radio input "true"
click at [560, 496] on button "Next" at bounding box center [602, 508] width 163 height 40
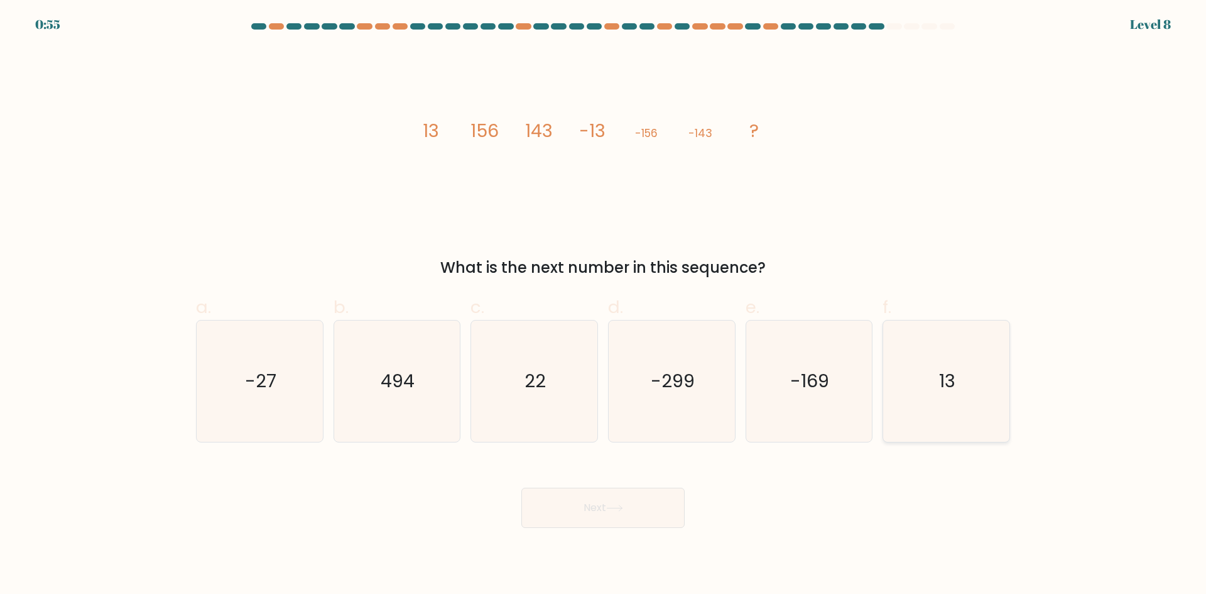
click at [940, 392] on text "13" at bounding box center [948, 380] width 16 height 25
click at [604, 305] on input "f. 13" at bounding box center [603, 301] width 1 height 8
radio input "true"
click at [650, 505] on button "Next" at bounding box center [602, 508] width 163 height 40
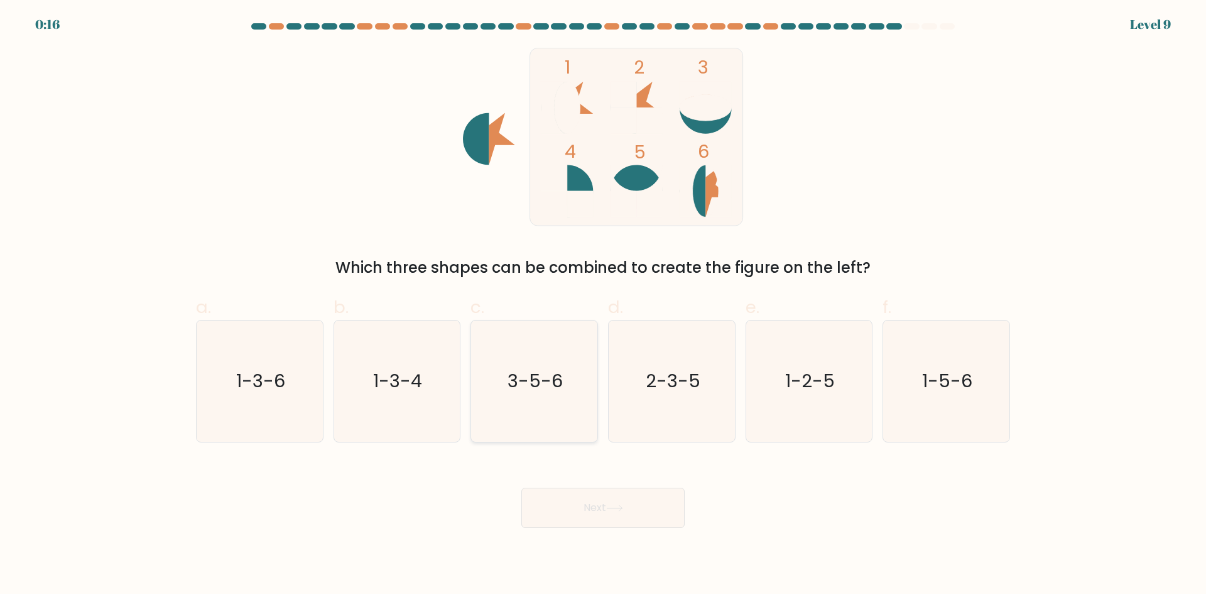
click at [530, 411] on icon "3-5-6" at bounding box center [534, 380] width 121 height 121
click at [603, 305] on input "c. 3-5-6" at bounding box center [603, 301] width 1 height 8
radio input "true"
click at [792, 395] on icon "1-2-5" at bounding box center [808, 380] width 121 height 121
click at [604, 305] on input "e. 1-2-5" at bounding box center [603, 301] width 1 height 8
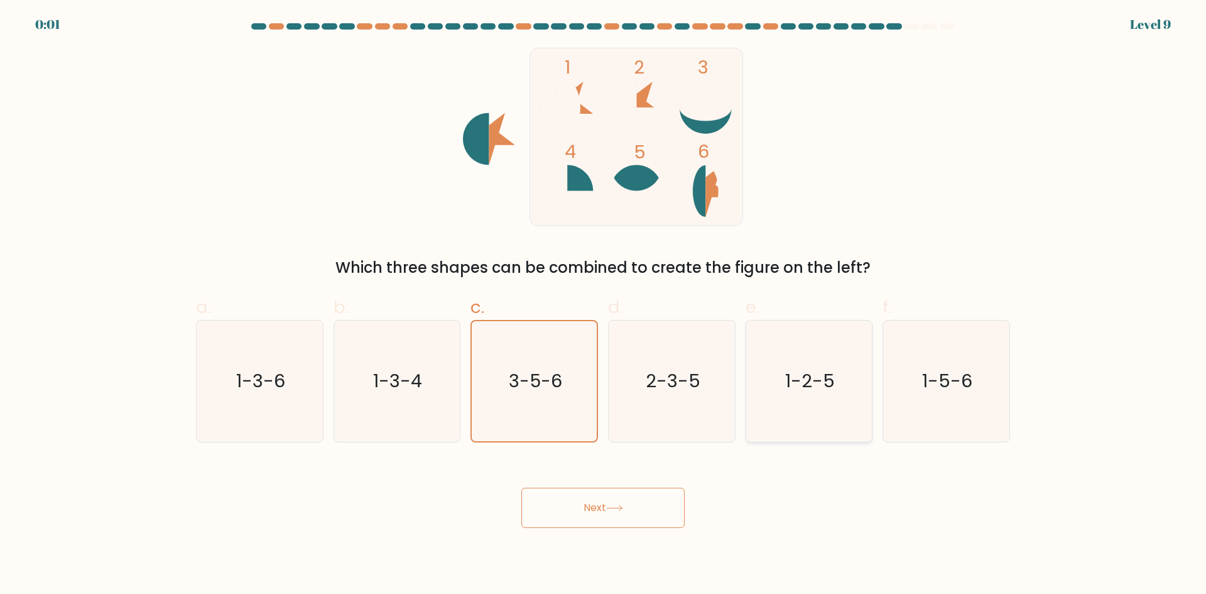
radio input "true"
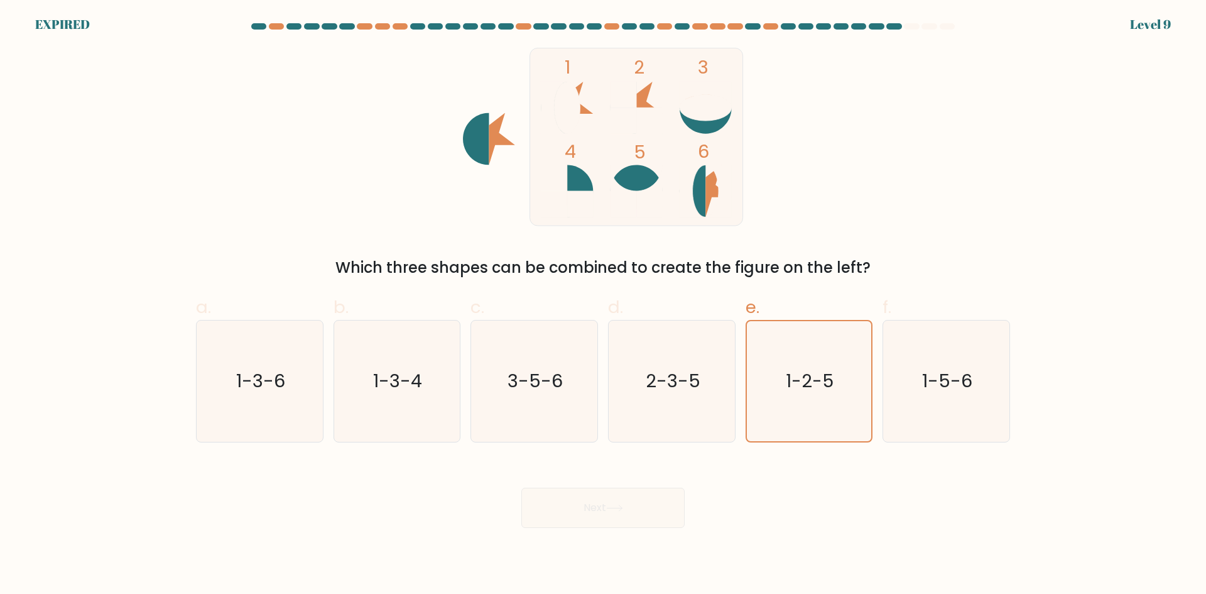
click at [623, 509] on div "Next" at bounding box center [602, 492] width 829 height 70
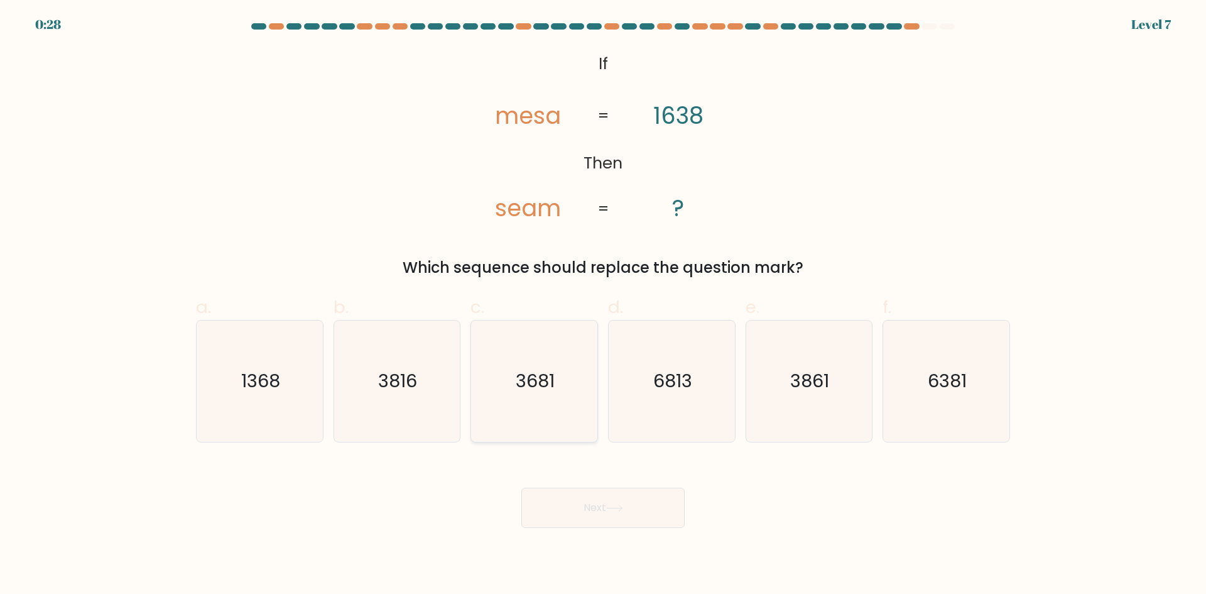
click at [533, 375] on text "3681" at bounding box center [535, 380] width 39 height 25
click at [603, 305] on input "c. 3681" at bounding box center [603, 301] width 1 height 8
radio input "true"
click at [591, 492] on button "Next" at bounding box center [602, 508] width 163 height 40
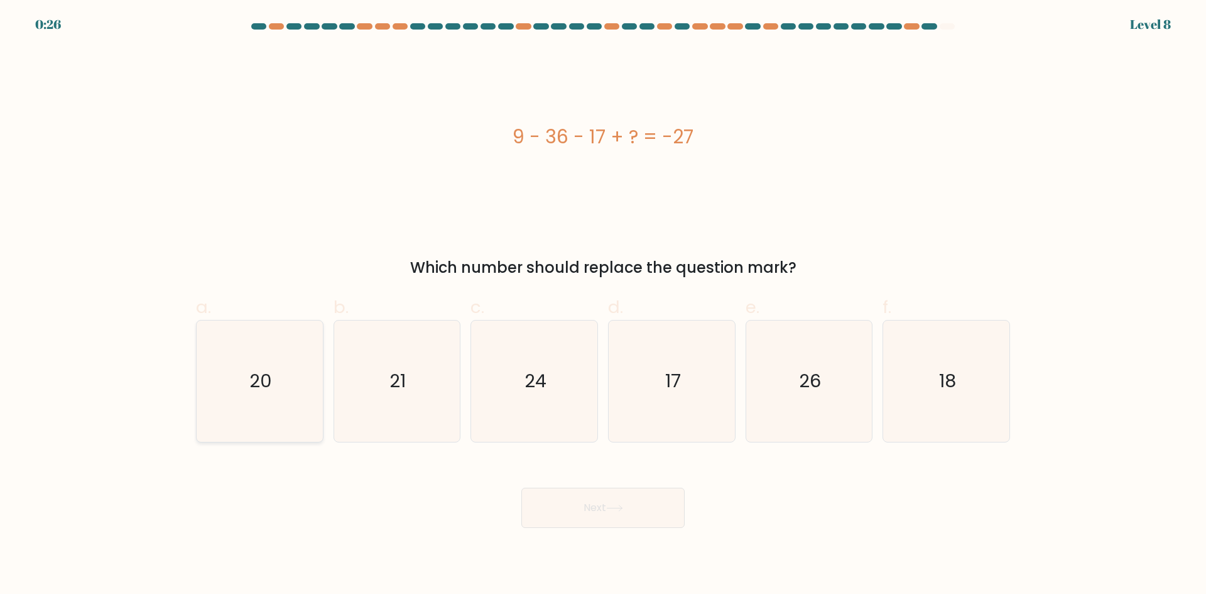
click at [271, 363] on icon "20" at bounding box center [259, 380] width 121 height 121
click at [603, 305] on input "a. 20" at bounding box center [603, 301] width 1 height 8
radio input "true"
click at [554, 501] on button "Next" at bounding box center [602, 508] width 163 height 40
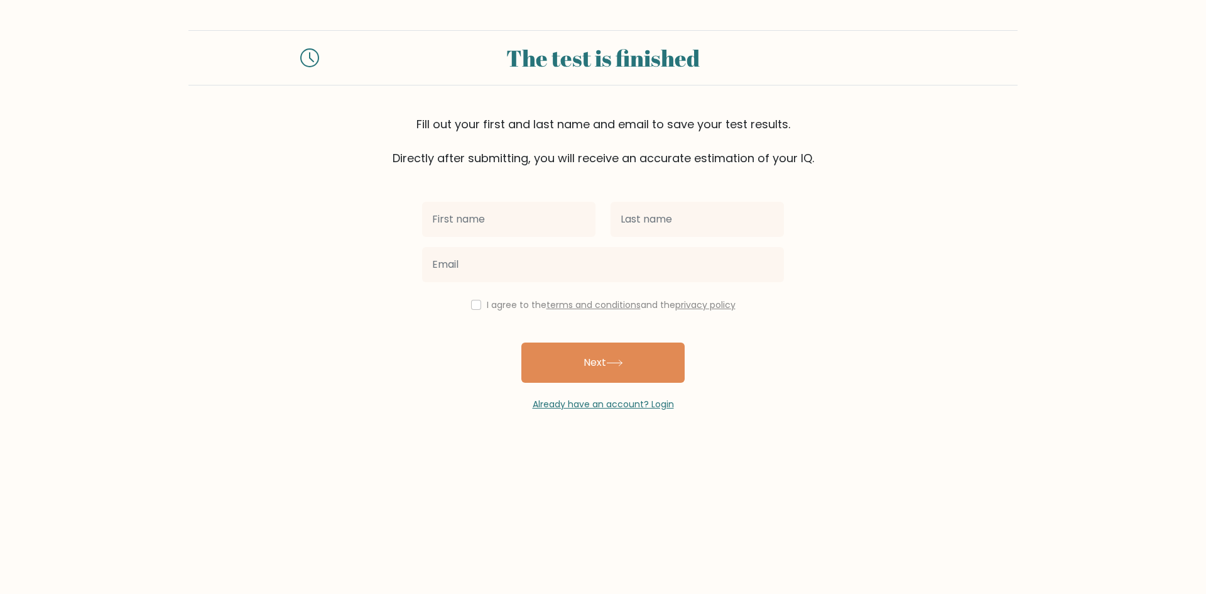
click at [503, 221] on input "text" at bounding box center [508, 219] width 173 height 35
type input "v"
type input "AYEBALE"
click at [649, 214] on input "text" at bounding box center [697, 219] width 173 height 35
type input "[PERSON_NAME]"
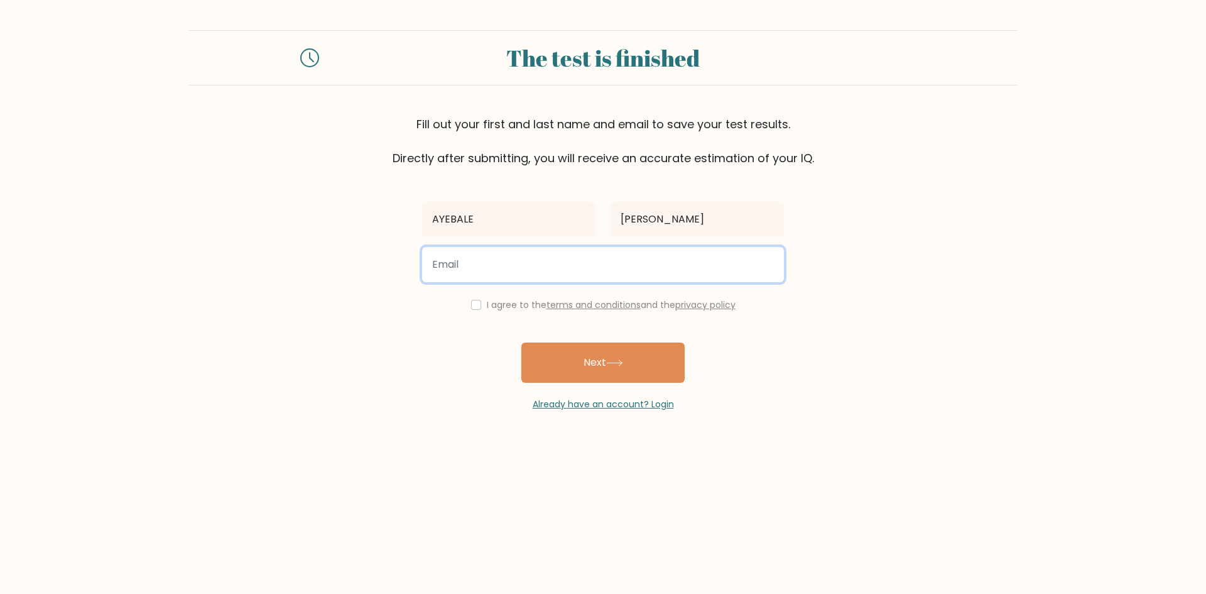
click at [527, 262] on input "email" at bounding box center [603, 264] width 362 height 35
type input "[EMAIL_ADDRESS][DOMAIN_NAME]"
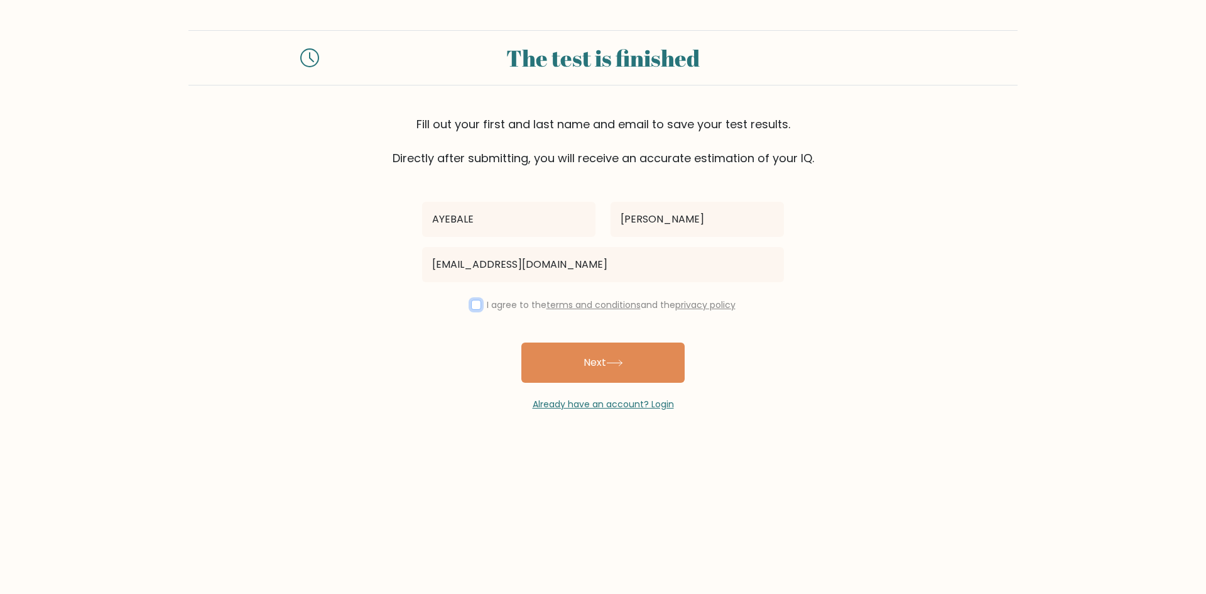
click at [474, 303] on input "checkbox" at bounding box center [476, 305] width 10 height 10
checkbox input "true"
click at [579, 370] on button "Next" at bounding box center [602, 362] width 163 height 40
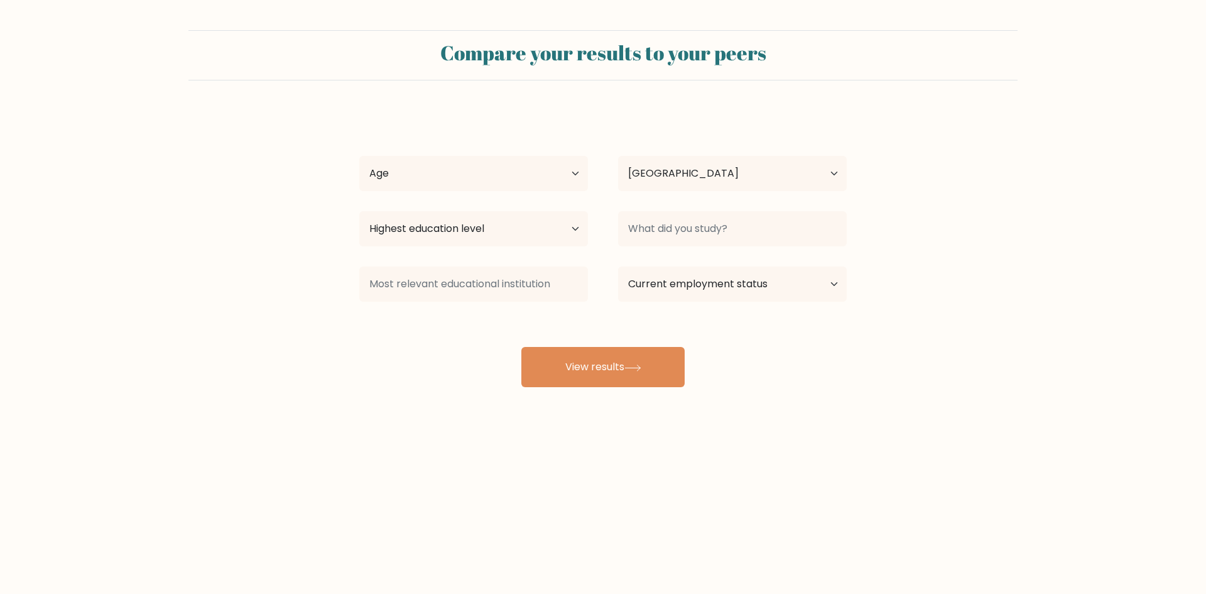
select select "DK"
click at [573, 173] on select "Age Under 18 years old 18-24 years old 25-34 years old 35-44 years old 45-54 ye…" at bounding box center [473, 173] width 229 height 35
select select "25_34"
click at [359, 156] on select "Age Under 18 years old 18-24 years old 25-34 years old 35-44 years old 45-54 ye…" at bounding box center [473, 173] width 229 height 35
click at [832, 172] on select "Country Afghanistan Albania Algeria American Samoa Andorra Angola Anguilla Anta…" at bounding box center [732, 173] width 229 height 35
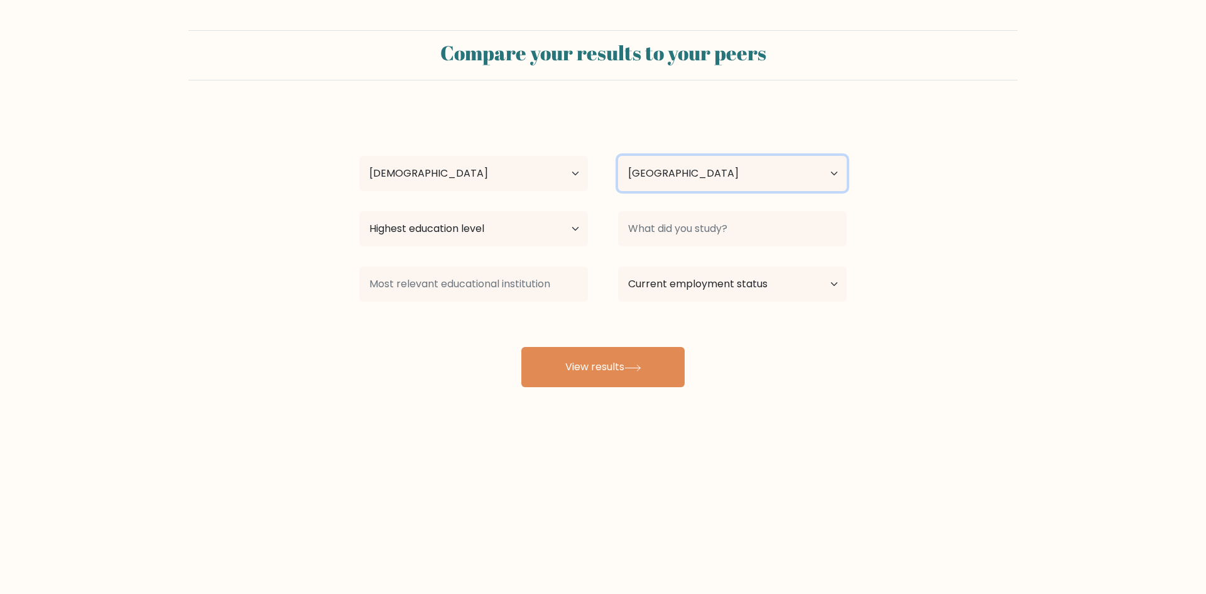
select select "UG"
click at [618, 156] on select "Country Afghanistan Albania Algeria American Samoa Andorra Angola Anguilla Anta…" at bounding box center [732, 173] width 229 height 35
click at [578, 231] on select "Highest education level No schooling Primary Lower Secondary Upper Secondary Oc…" at bounding box center [473, 228] width 229 height 35
select select "bachelors_degree"
click at [359, 211] on select "Highest education level No schooling Primary Lower Secondary Upper Secondary Oc…" at bounding box center [473, 228] width 229 height 35
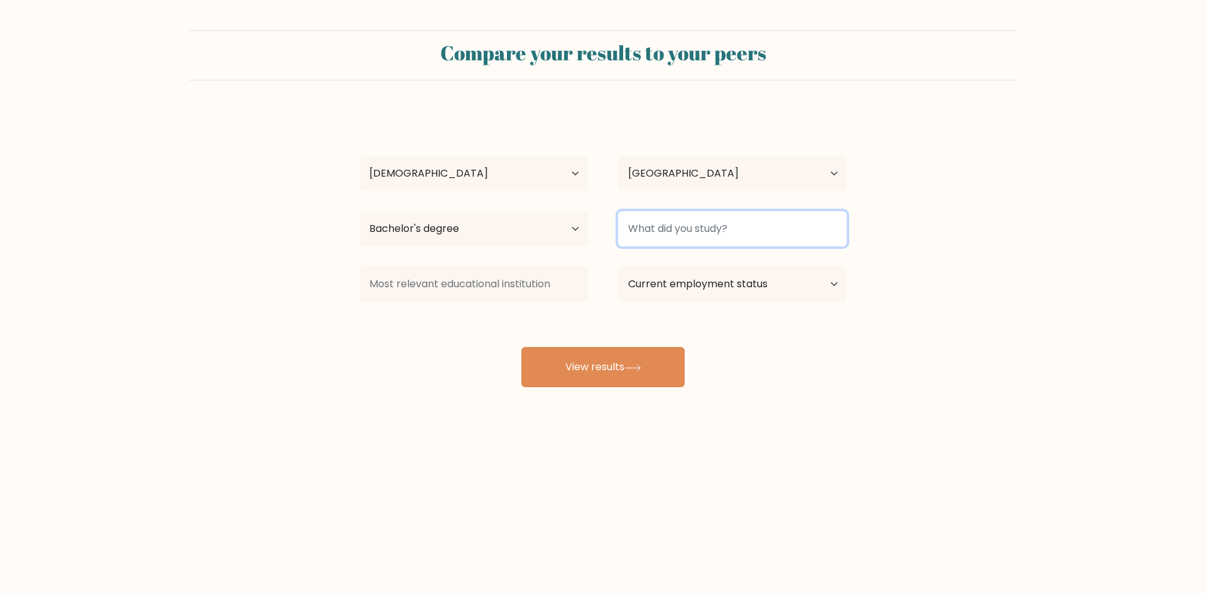
click at [707, 232] on input at bounding box center [732, 228] width 229 height 35
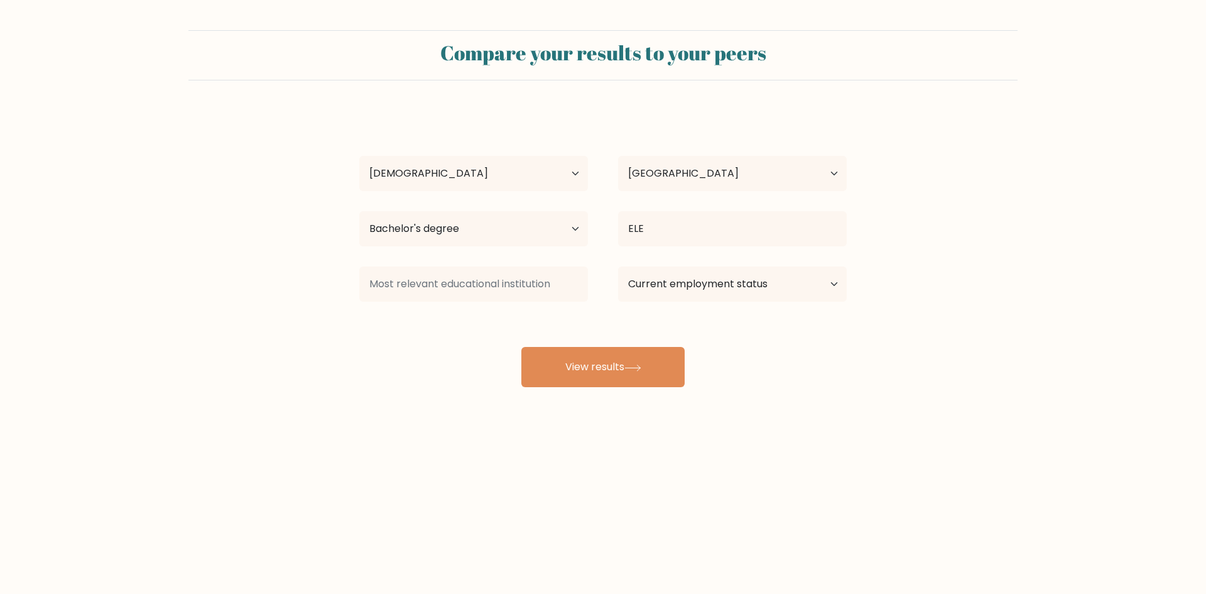
click at [721, 264] on div "AYEBALE VICTOR Age Under 18 years old 18-24 years old 25-34 years old 35-44 yea…" at bounding box center [603, 249] width 503 height 276
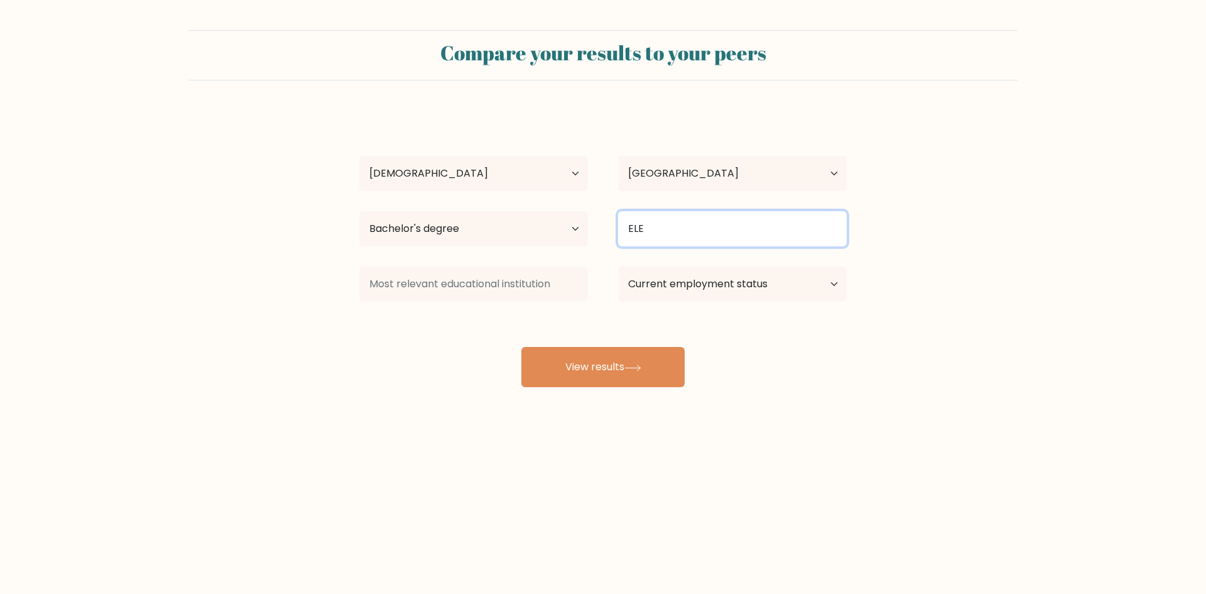
click at [710, 221] on input "ELE" at bounding box center [732, 228] width 229 height 35
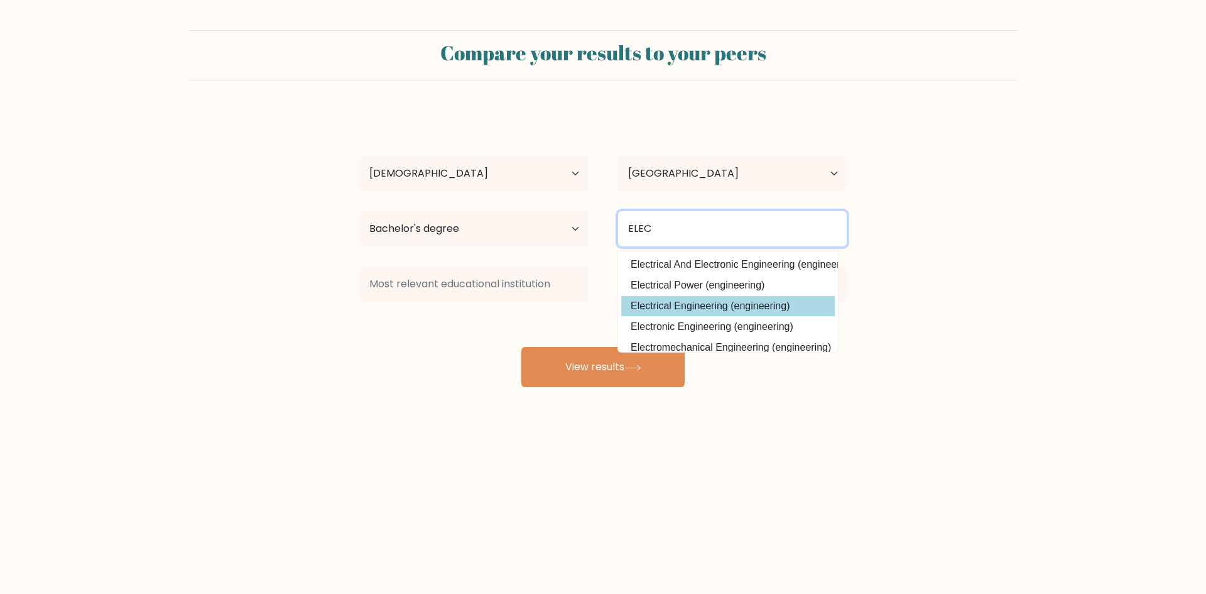
type input "ELEC"
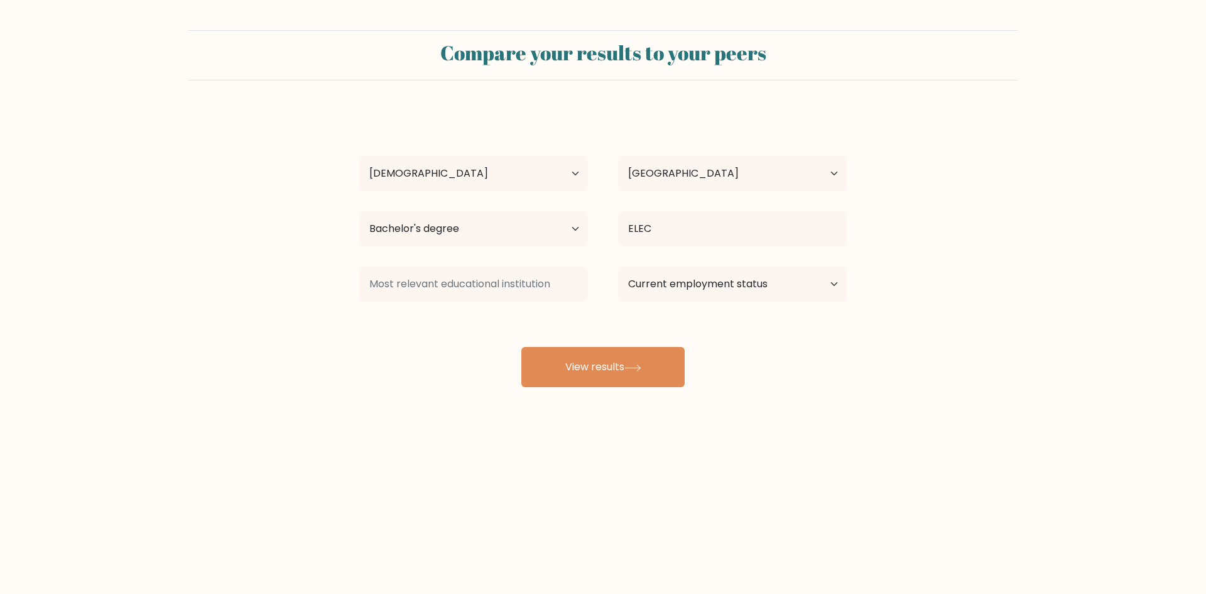
click at [731, 307] on div "AYEBALE VICTOR Age Under 18 years old 18-24 years old 25-34 years old 35-44 yea…" at bounding box center [603, 249] width 503 height 276
click at [716, 282] on select "Current employment status Employed Student Retired Other / prefer not to answer" at bounding box center [732, 283] width 229 height 35
select select "employed"
click at [618, 266] on select "Current employment status Employed Student Retired Other / prefer not to answer" at bounding box center [732, 283] width 229 height 35
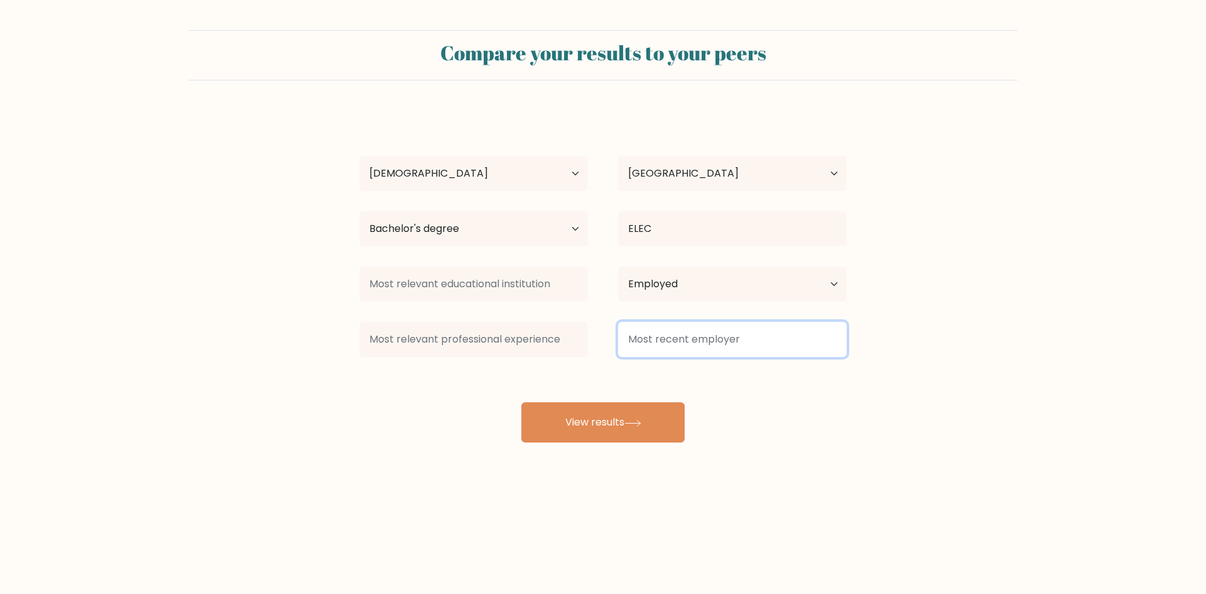
click at [673, 341] on input at bounding box center [732, 339] width 229 height 35
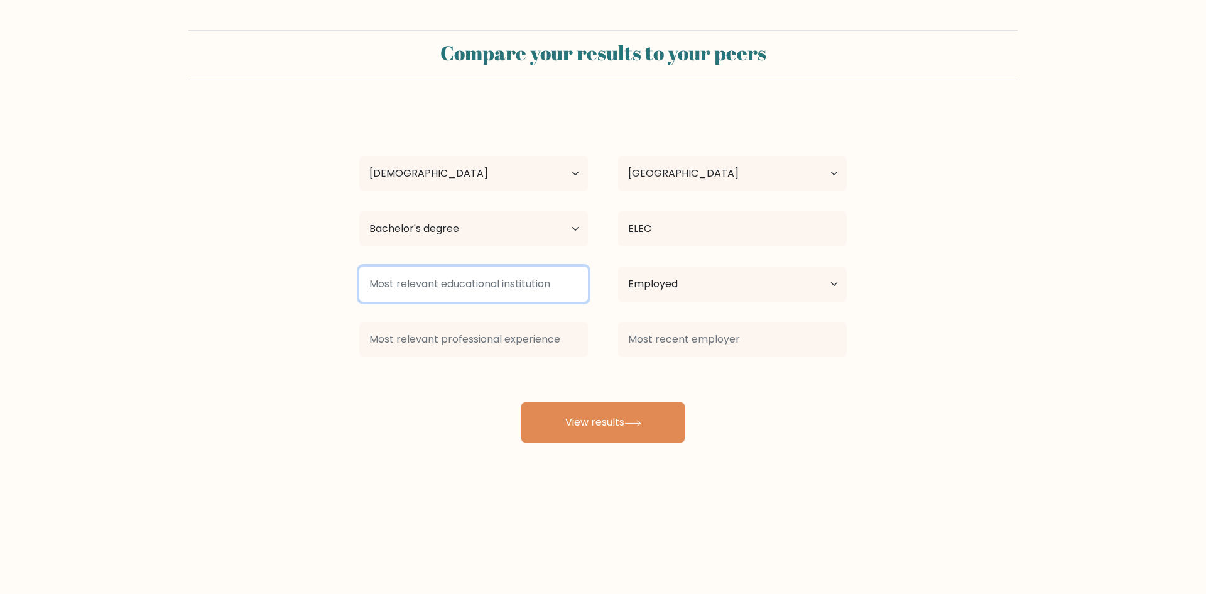
click at [474, 284] on input at bounding box center [473, 283] width 229 height 35
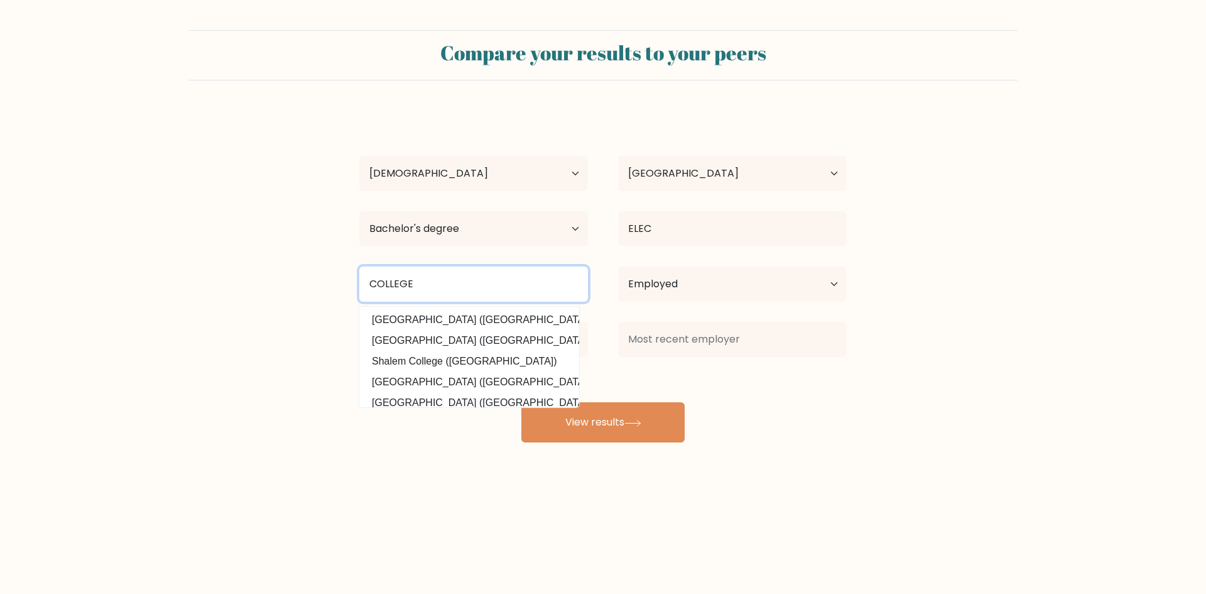
type input "COLLEGE"
click at [340, 330] on form "Compare your results to your peers AYEBALE VICTOR Age Under 18 years old 18-24 …" at bounding box center [603, 236] width 1206 height 412
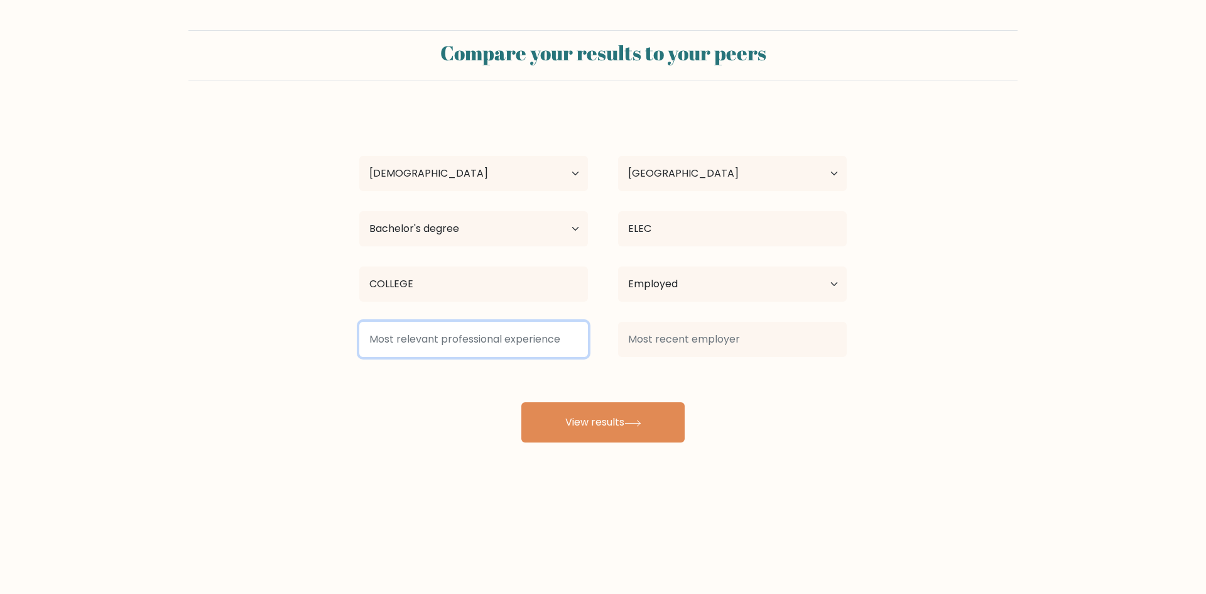
click at [461, 343] on input at bounding box center [473, 339] width 229 height 35
type input "E"
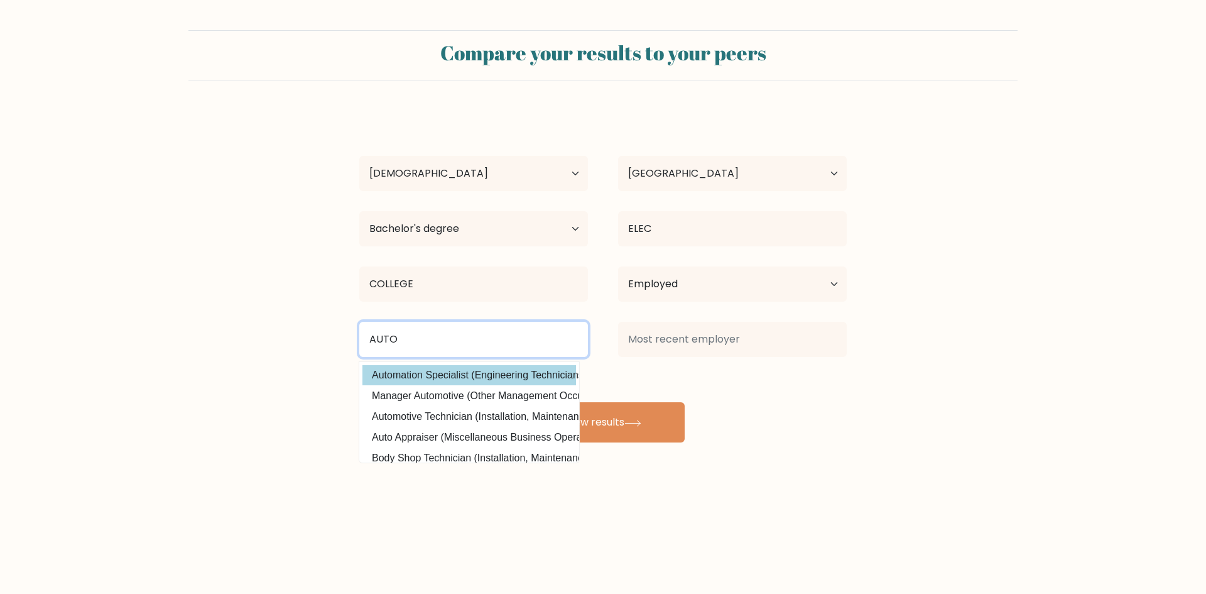
type input "AUTO"
click at [445, 375] on div "AYEBALE VICTOR Age Under 18 years old 18-24 years old 25-34 years old 35-44 yea…" at bounding box center [603, 277] width 503 height 332
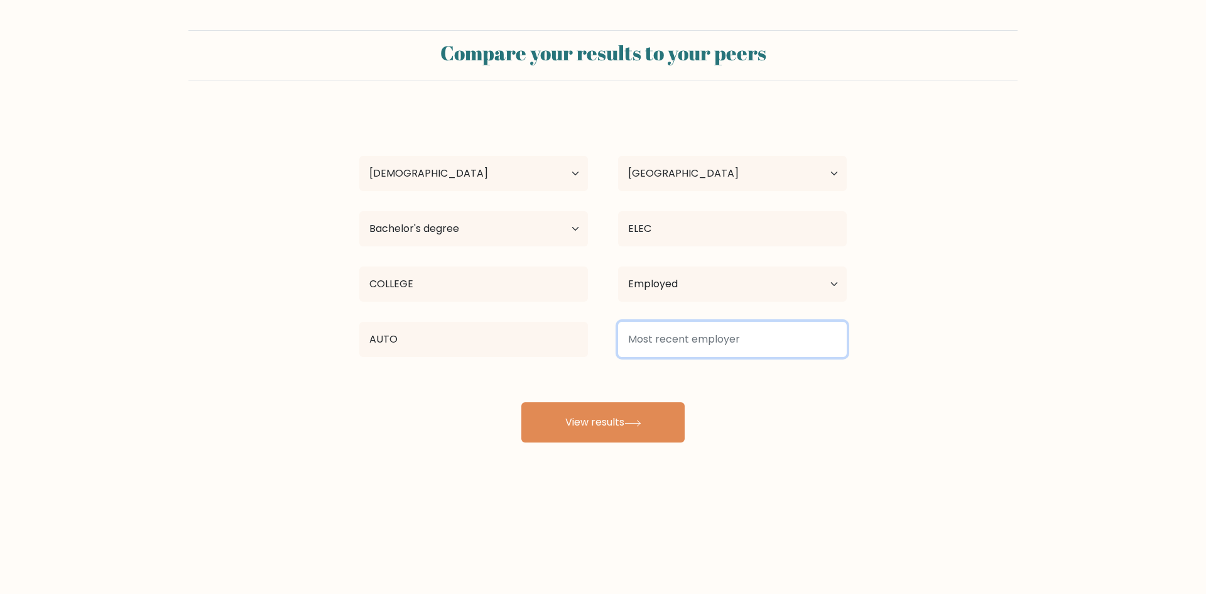
click at [701, 332] on input at bounding box center [732, 339] width 229 height 35
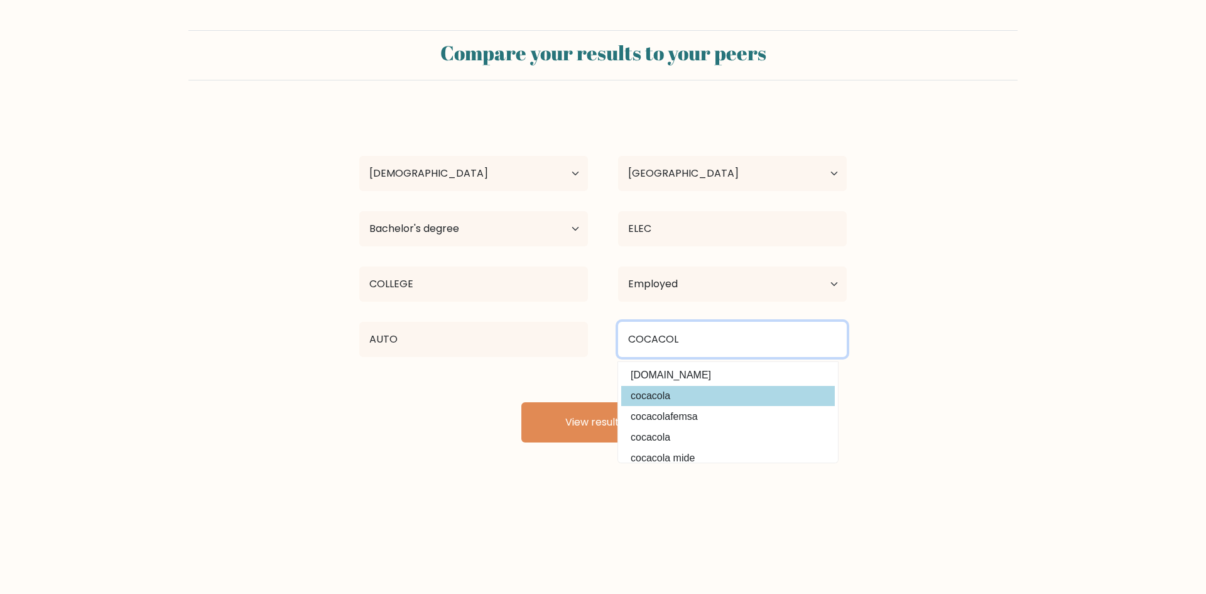
type input "COCACOL"
click at [677, 393] on div "AYEBALE VICTOR Age Under 18 years old 18-24 years old 25-34 years old 35-44 yea…" at bounding box center [603, 277] width 503 height 332
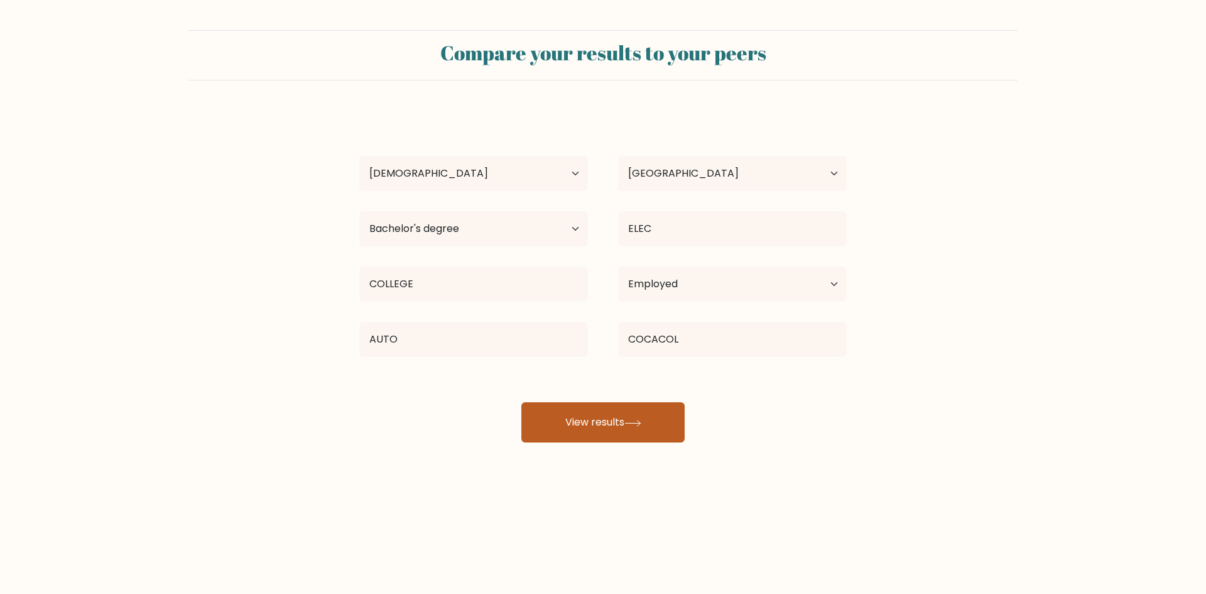
click at [599, 425] on button "View results" at bounding box center [602, 422] width 163 height 40
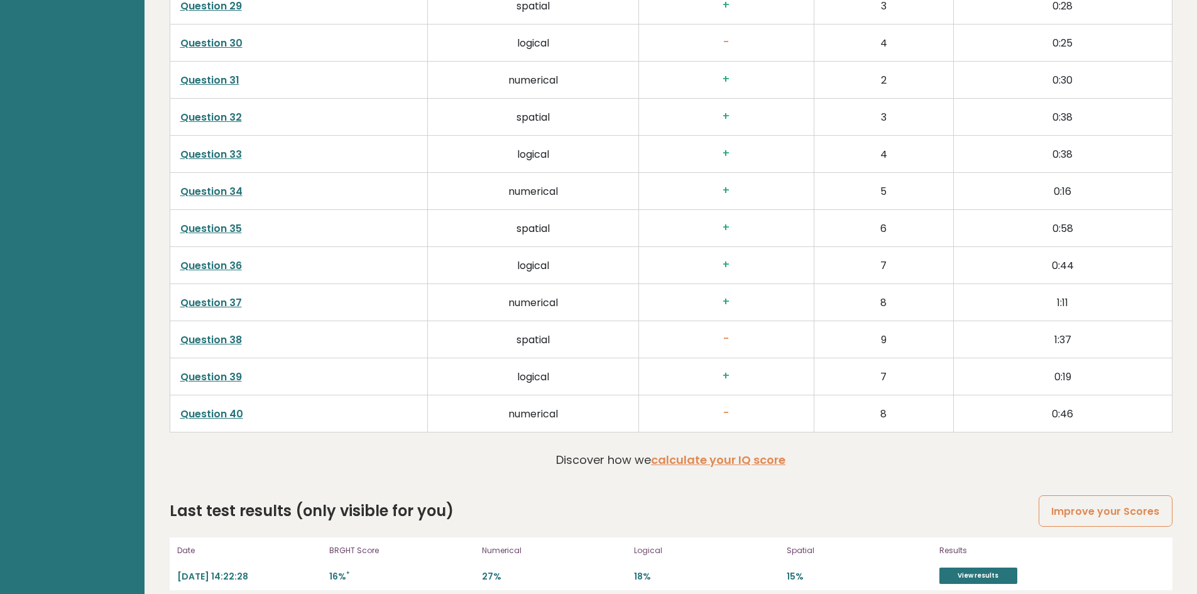
scroll to position [3190, 0]
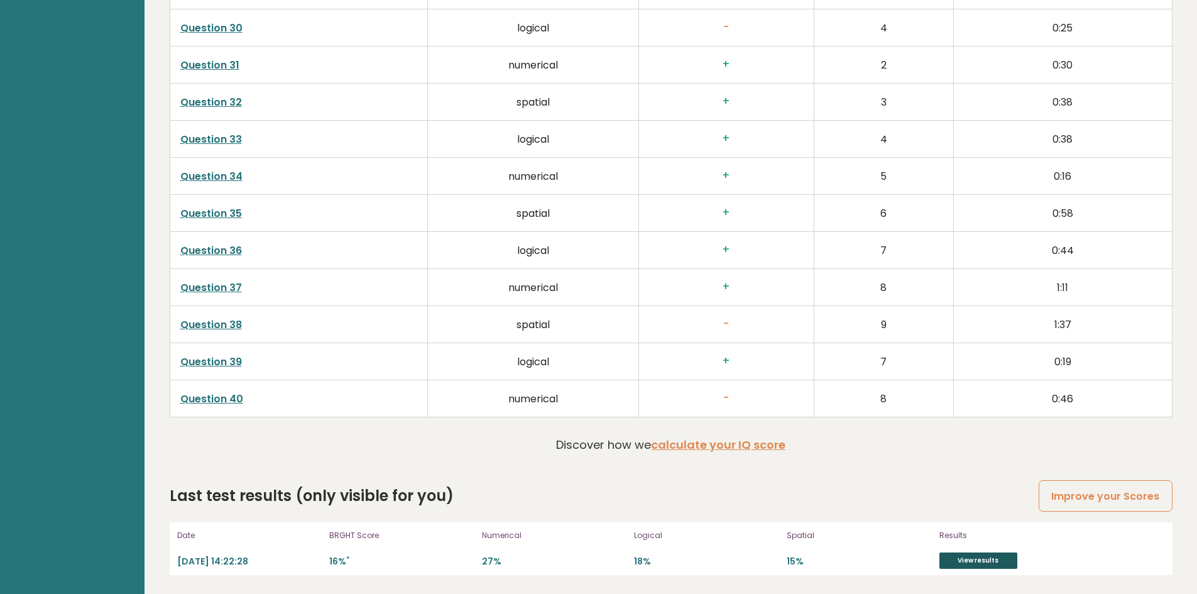
click at [962, 562] on link "View results" at bounding box center [978, 560] width 78 height 16
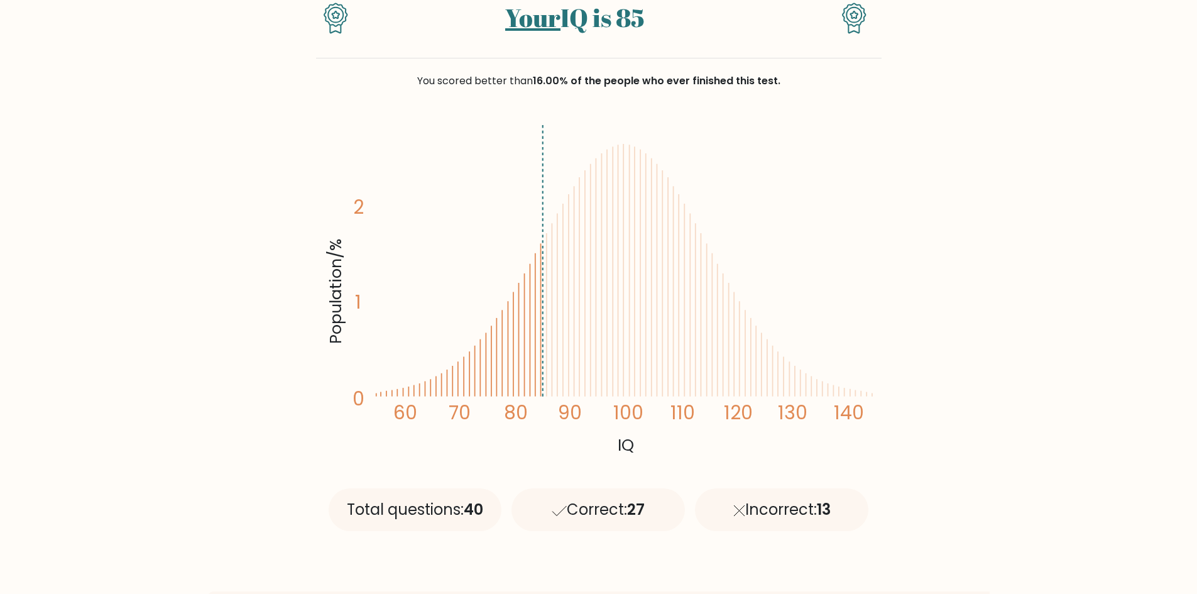
scroll to position [127, 0]
